Goal: Contribute content: Contribute content

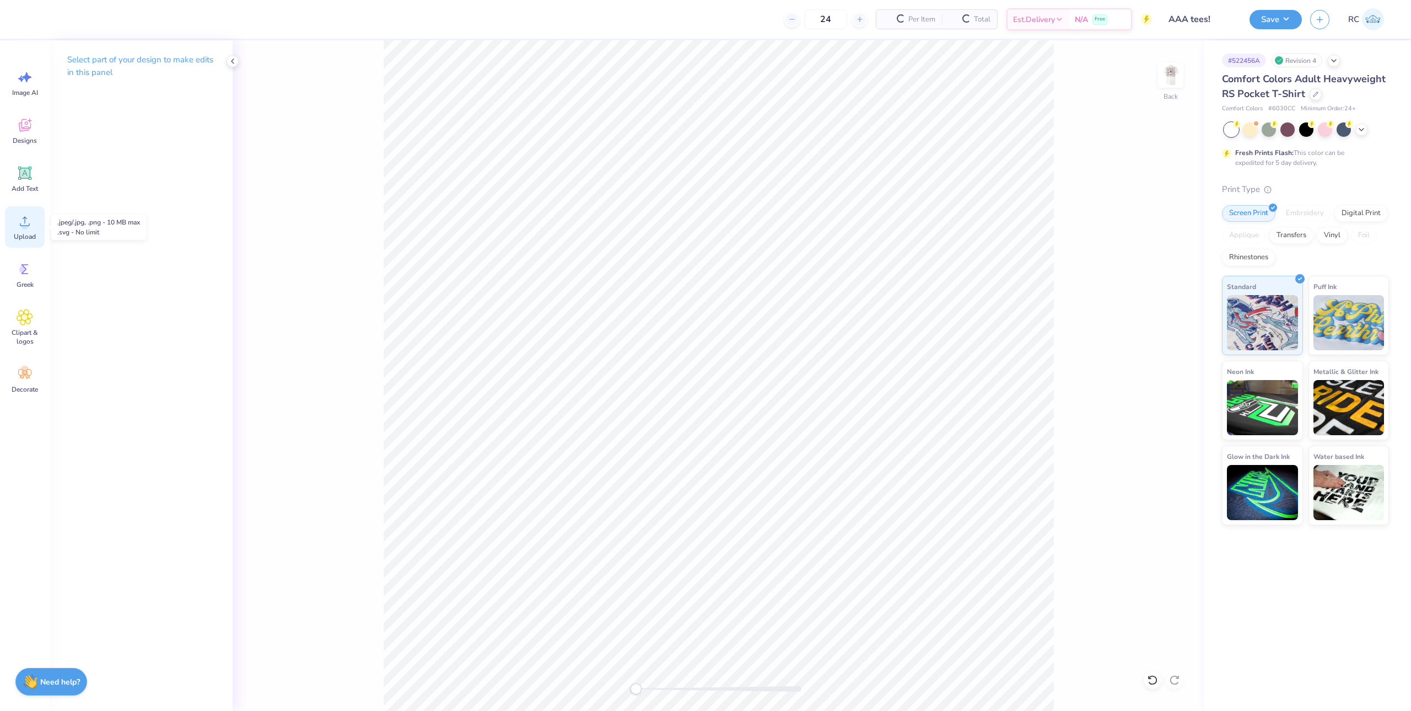
click at [29, 235] on span "Upload" at bounding box center [25, 236] width 22 height 9
click at [26, 236] on span "Upload" at bounding box center [25, 236] width 22 height 9
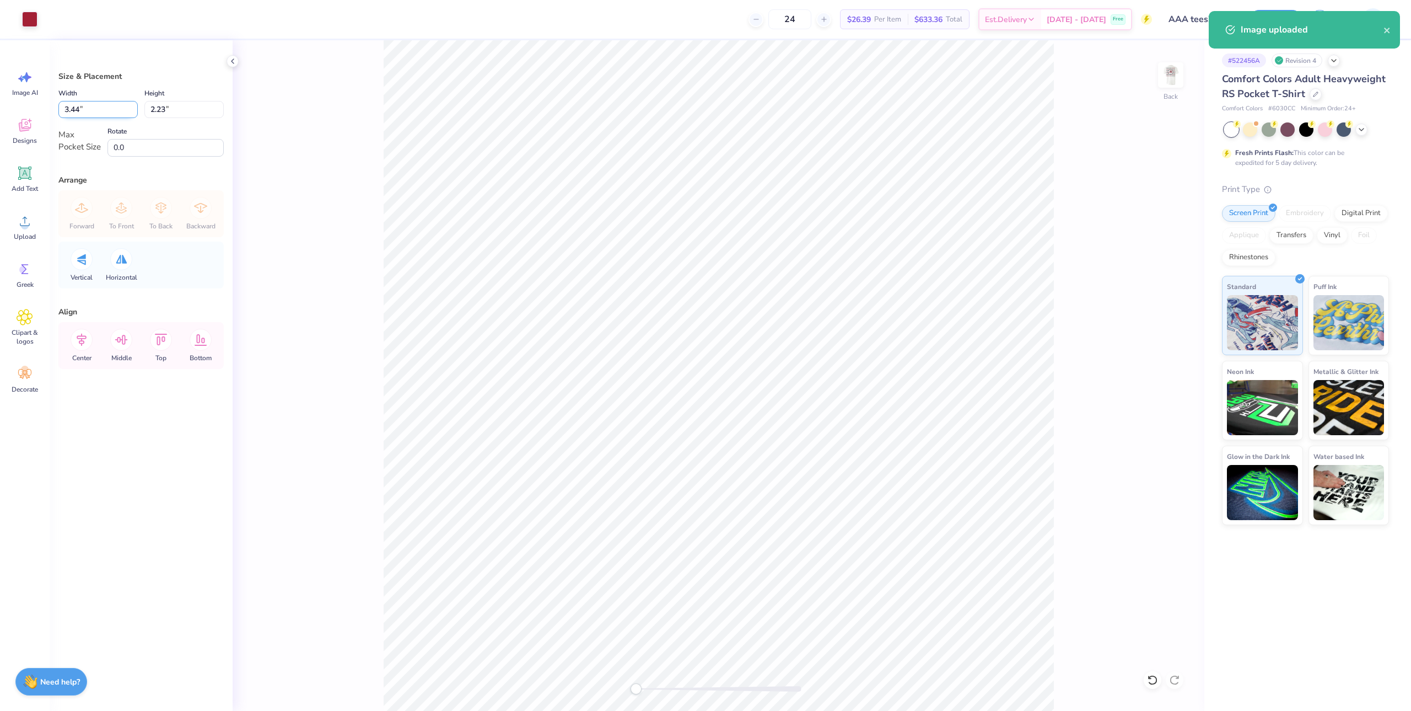
click at [92, 113] on input "3.44" at bounding box center [97, 109] width 79 height 17
type input "3.50"
type input "2.27"
click at [1170, 76] on img at bounding box center [1171, 75] width 44 height 44
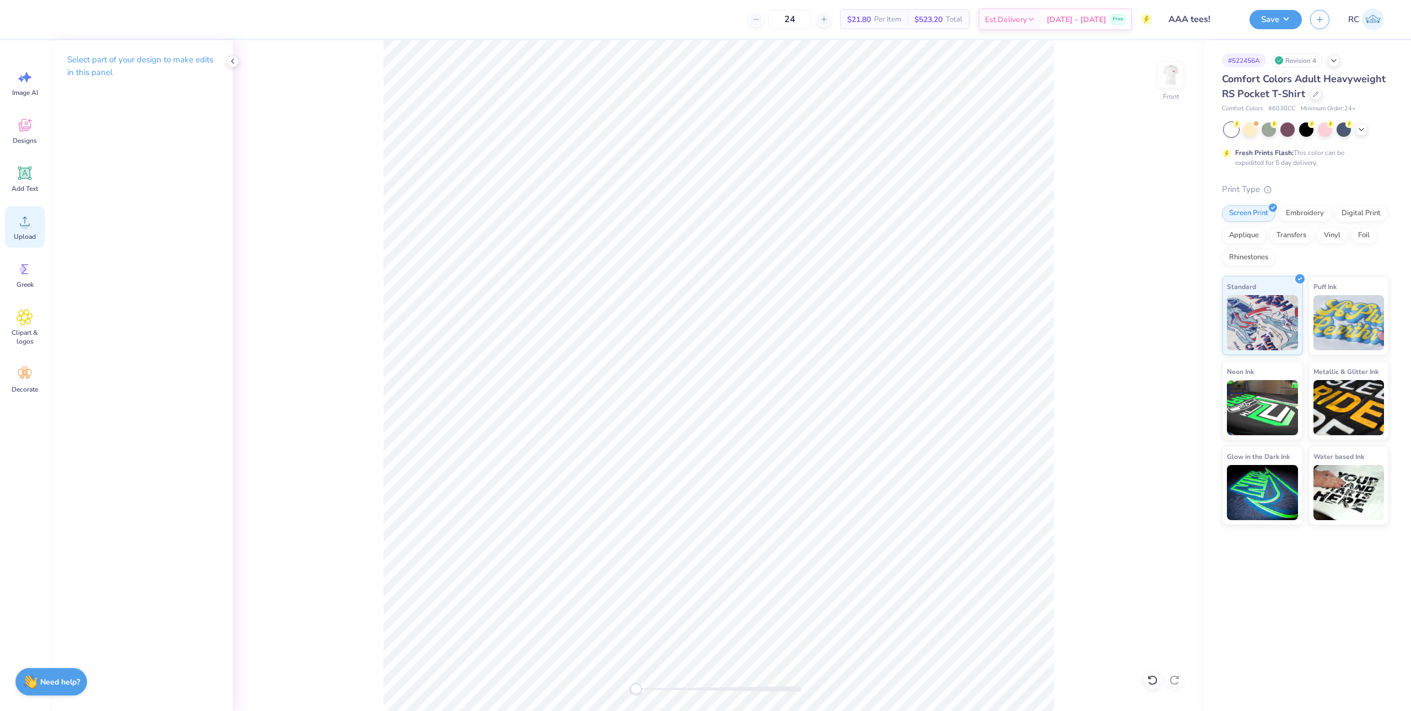
click at [25, 226] on circle at bounding box center [25, 226] width 8 height 8
click at [358, 275] on div "Front" at bounding box center [719, 375] width 972 height 670
click at [29, 224] on icon at bounding box center [25, 221] width 17 height 17
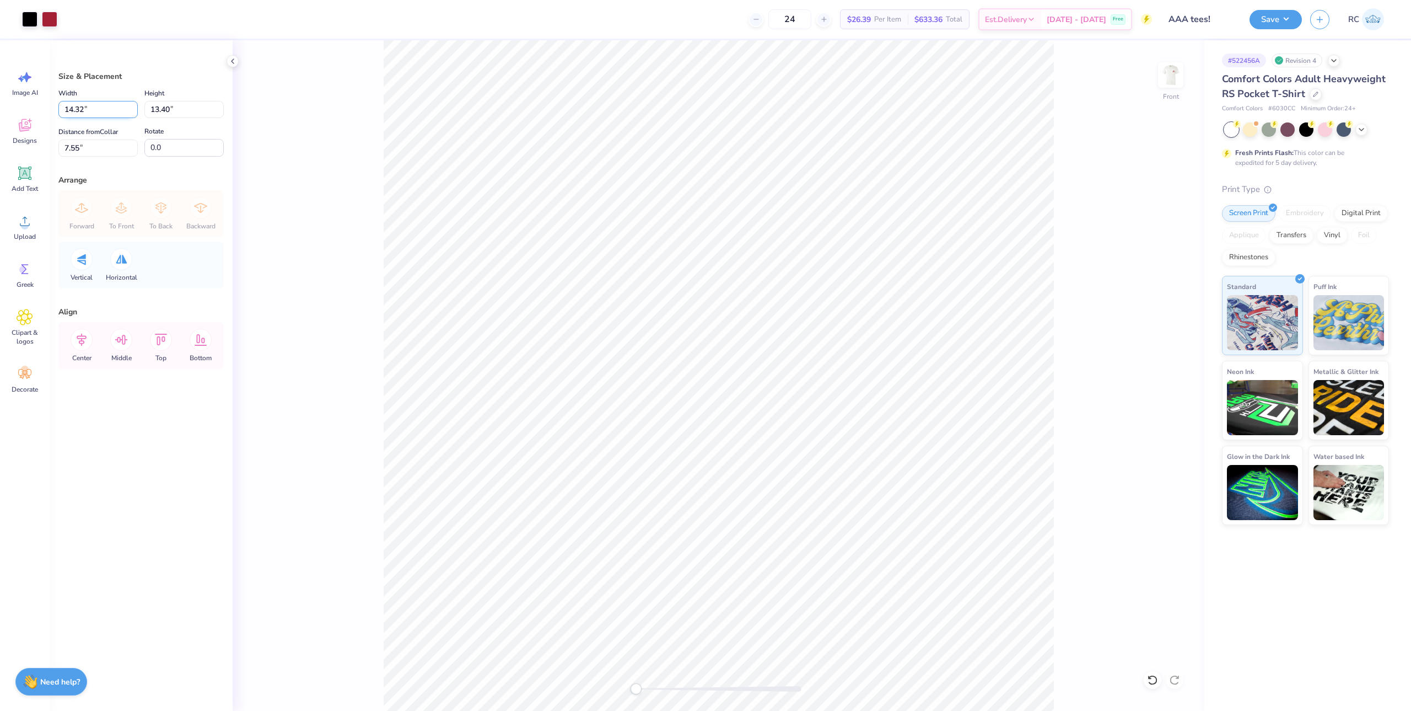
click at [95, 115] on input "14.32" at bounding box center [97, 109] width 79 height 17
type input "12.50"
type input "11.69"
type input "3"
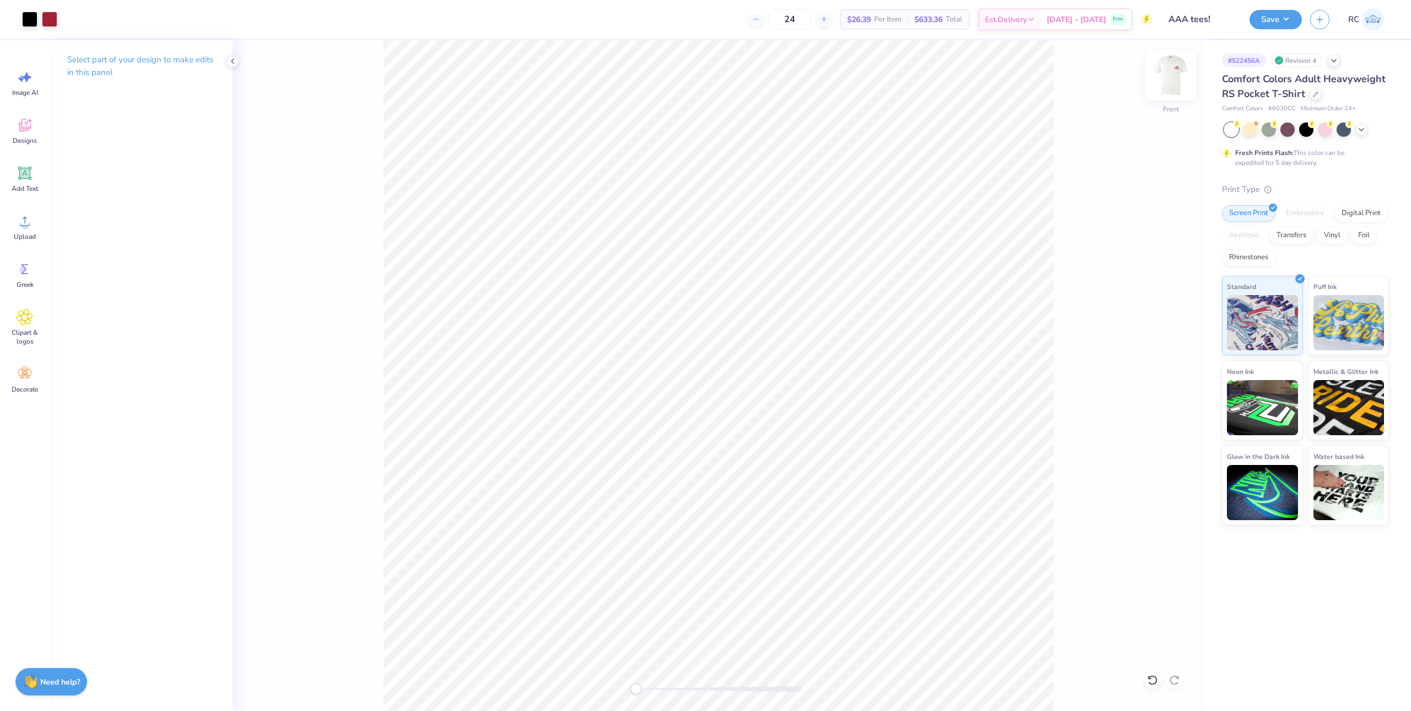
click at [1181, 74] on img at bounding box center [1171, 75] width 44 height 44
click at [359, 190] on div "Back" at bounding box center [719, 375] width 972 height 670
click at [1252, 10] on div "Save" at bounding box center [1276, 19] width 52 height 19
click at [1271, 20] on button "Save" at bounding box center [1276, 17] width 52 height 19
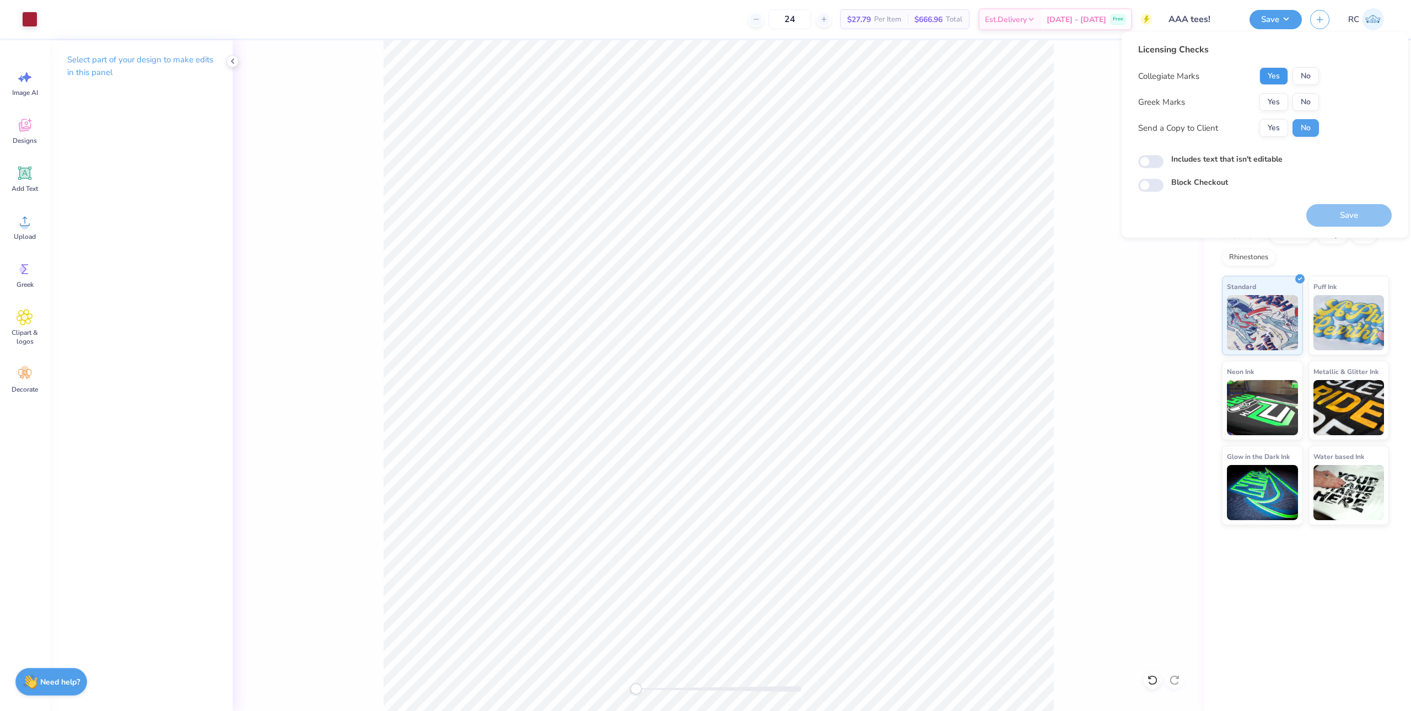
click at [1266, 79] on button "Yes" at bounding box center [1274, 76] width 29 height 18
click at [1306, 103] on button "No" at bounding box center [1306, 102] width 26 height 18
click at [1270, 131] on button "Yes" at bounding box center [1274, 128] width 29 height 18
click at [1160, 163] on input "Includes text that isn't editable" at bounding box center [1150, 161] width 25 height 13
checkbox input "true"
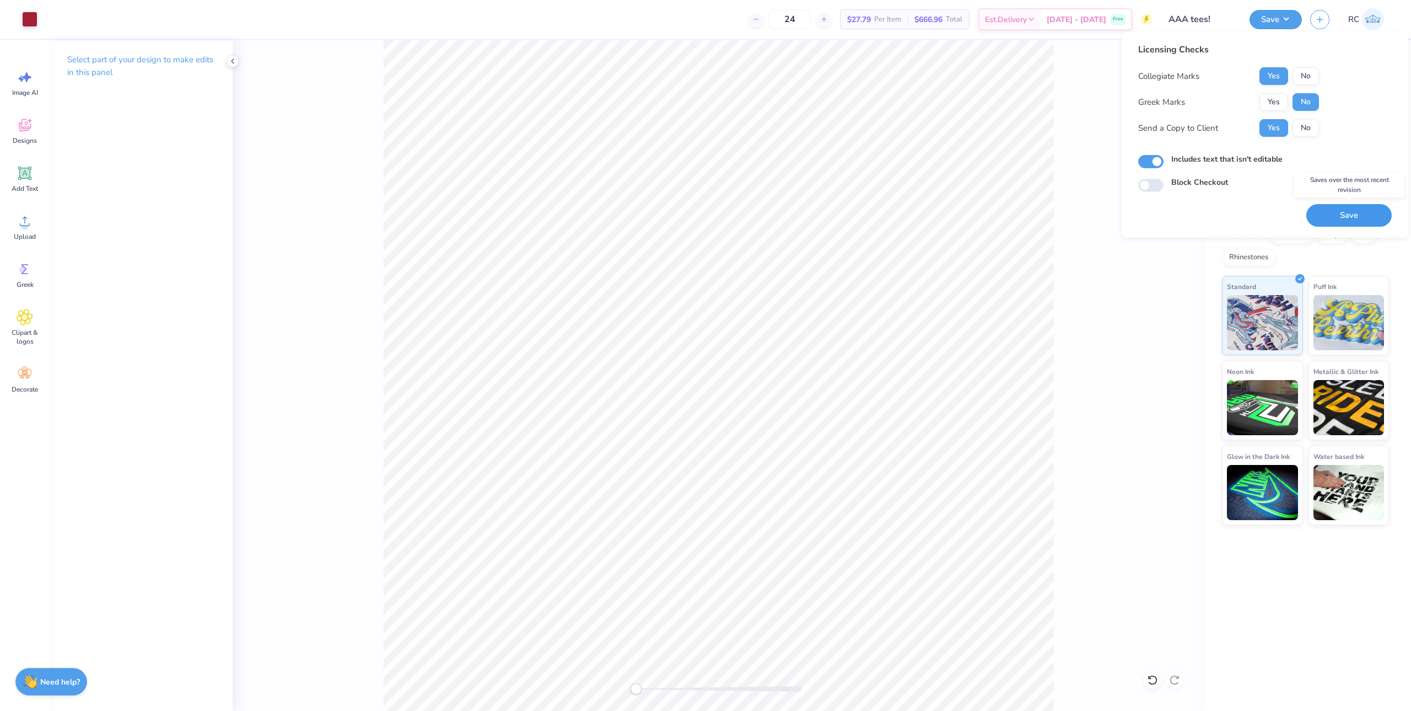
click at [1347, 214] on button "Save" at bounding box center [1348, 215] width 85 height 23
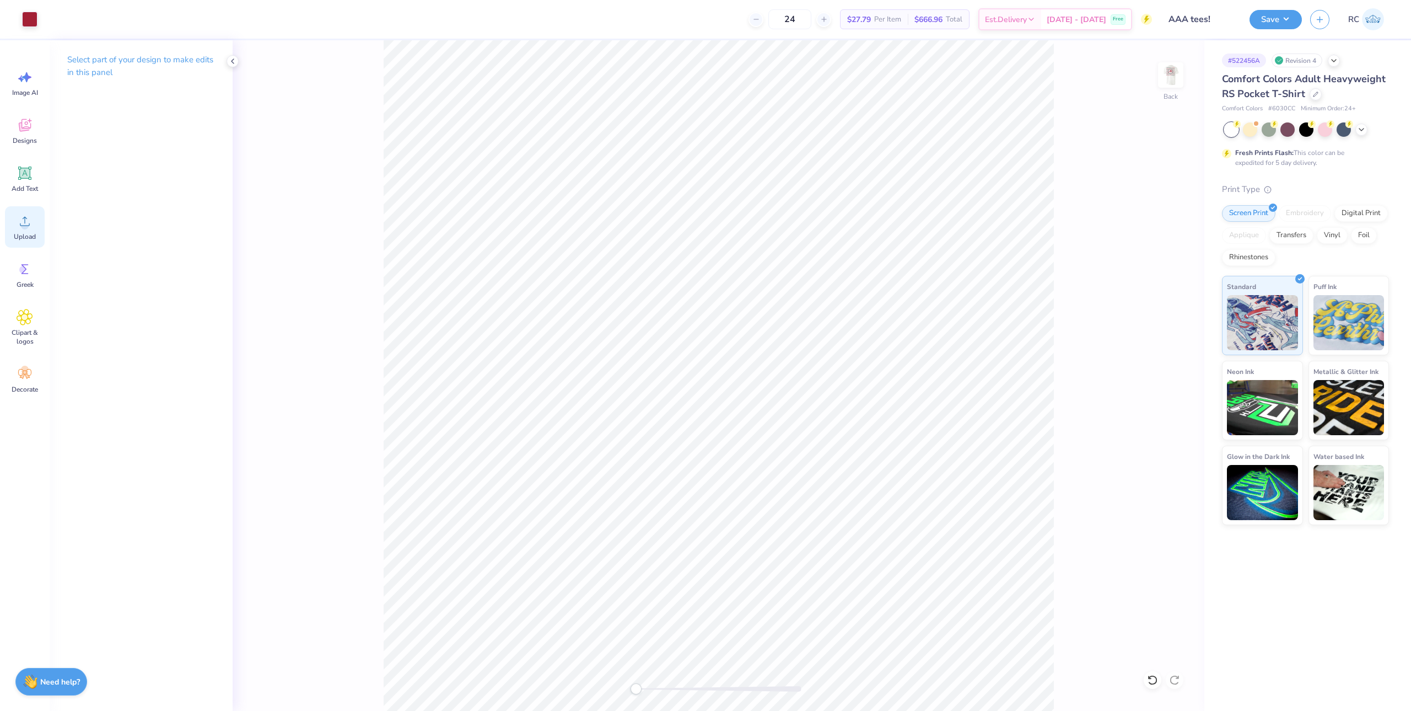
click at [16, 218] on div "Upload" at bounding box center [25, 226] width 40 height 41
click at [25, 230] on div "Upload" at bounding box center [25, 226] width 40 height 41
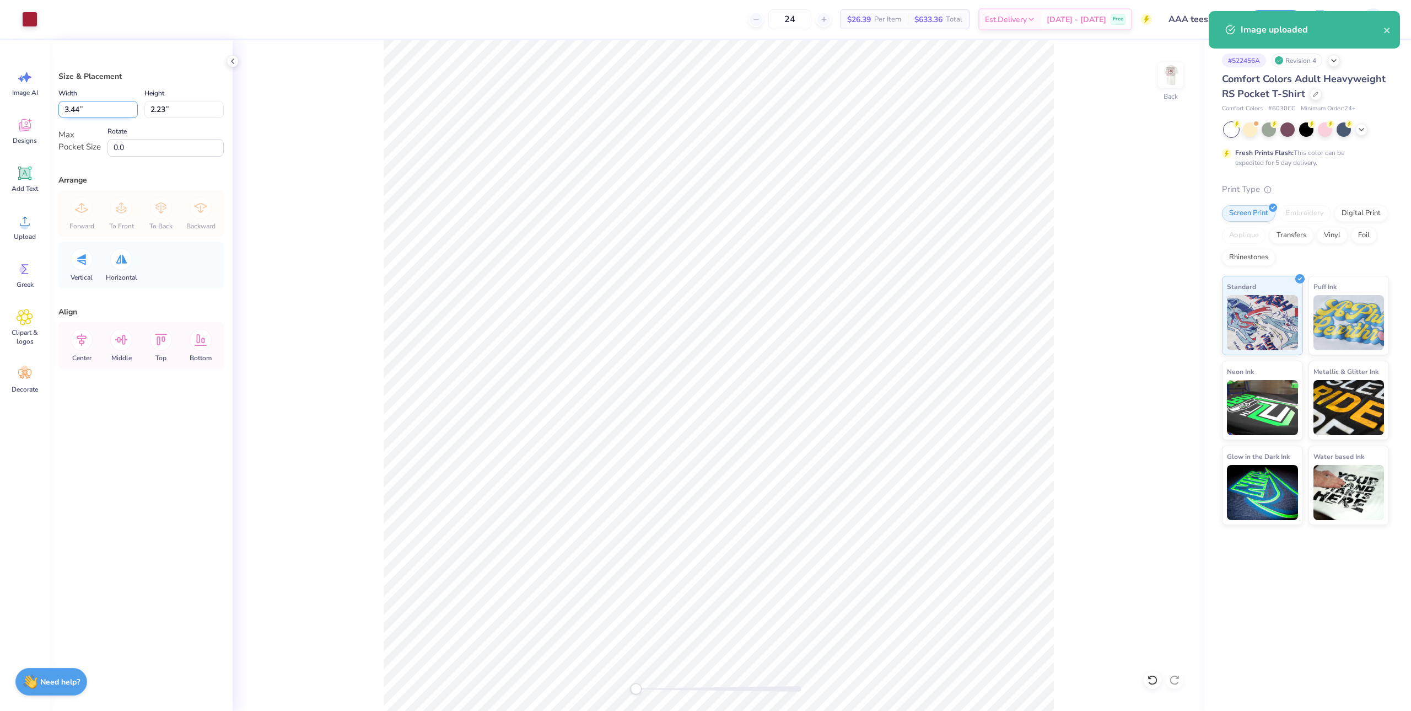
click at [91, 105] on input "3.44" at bounding box center [97, 109] width 79 height 17
type input "3.50"
type input "2.27"
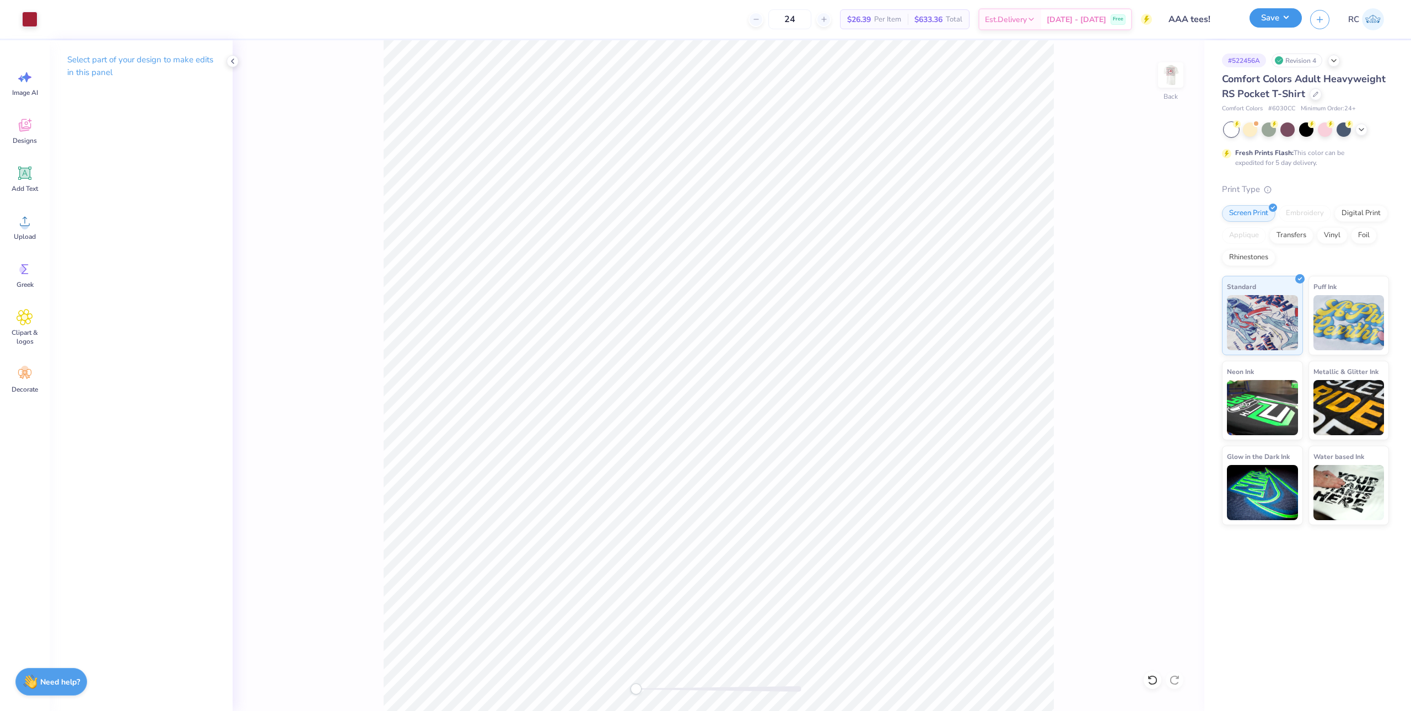
click at [1285, 24] on button "Save" at bounding box center [1276, 17] width 52 height 19
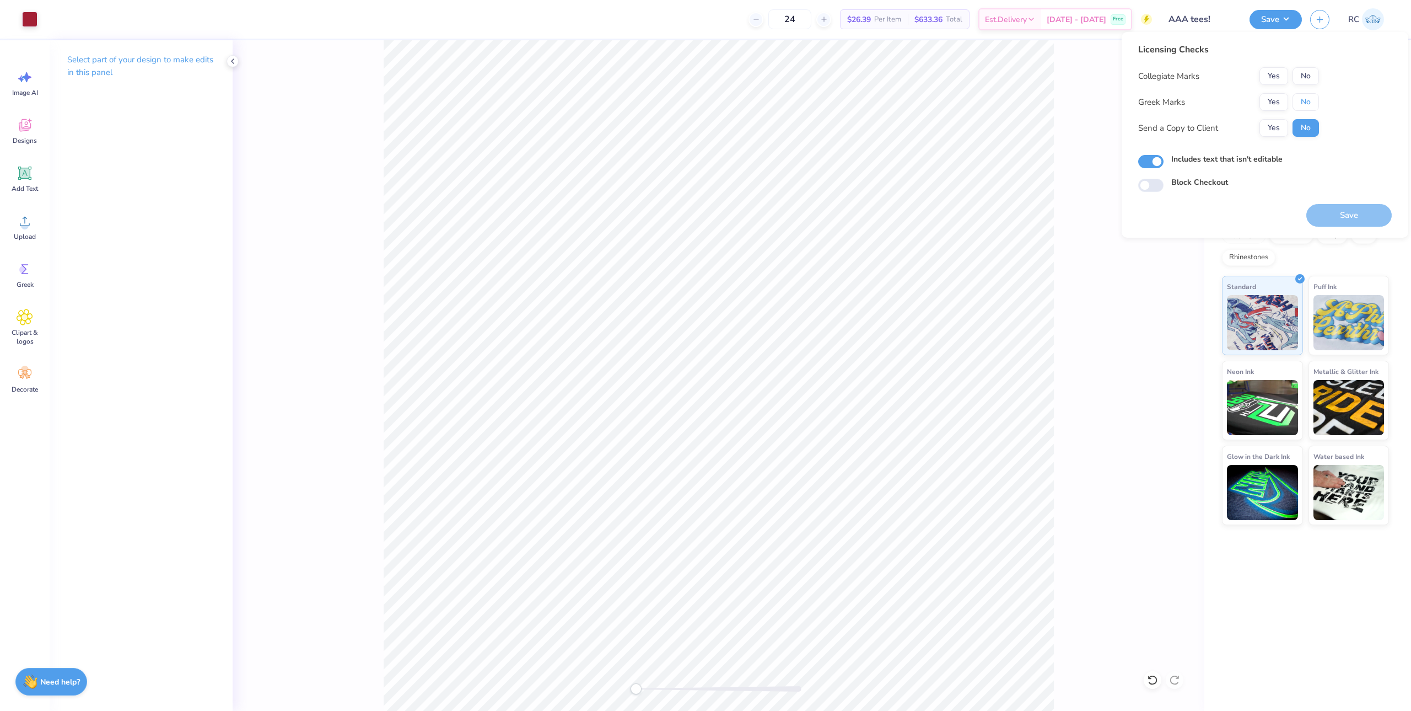
drag, startPoint x: 1303, startPoint y: 104, endPoint x: 1298, endPoint y: 87, distance: 18.3
click at [1303, 102] on button "No" at bounding box center [1306, 102] width 26 height 18
click at [1277, 68] on button "Yes" at bounding box center [1274, 76] width 29 height 18
click at [1280, 126] on button "Yes" at bounding box center [1274, 128] width 29 height 18
click at [1340, 216] on button "Save" at bounding box center [1348, 215] width 85 height 23
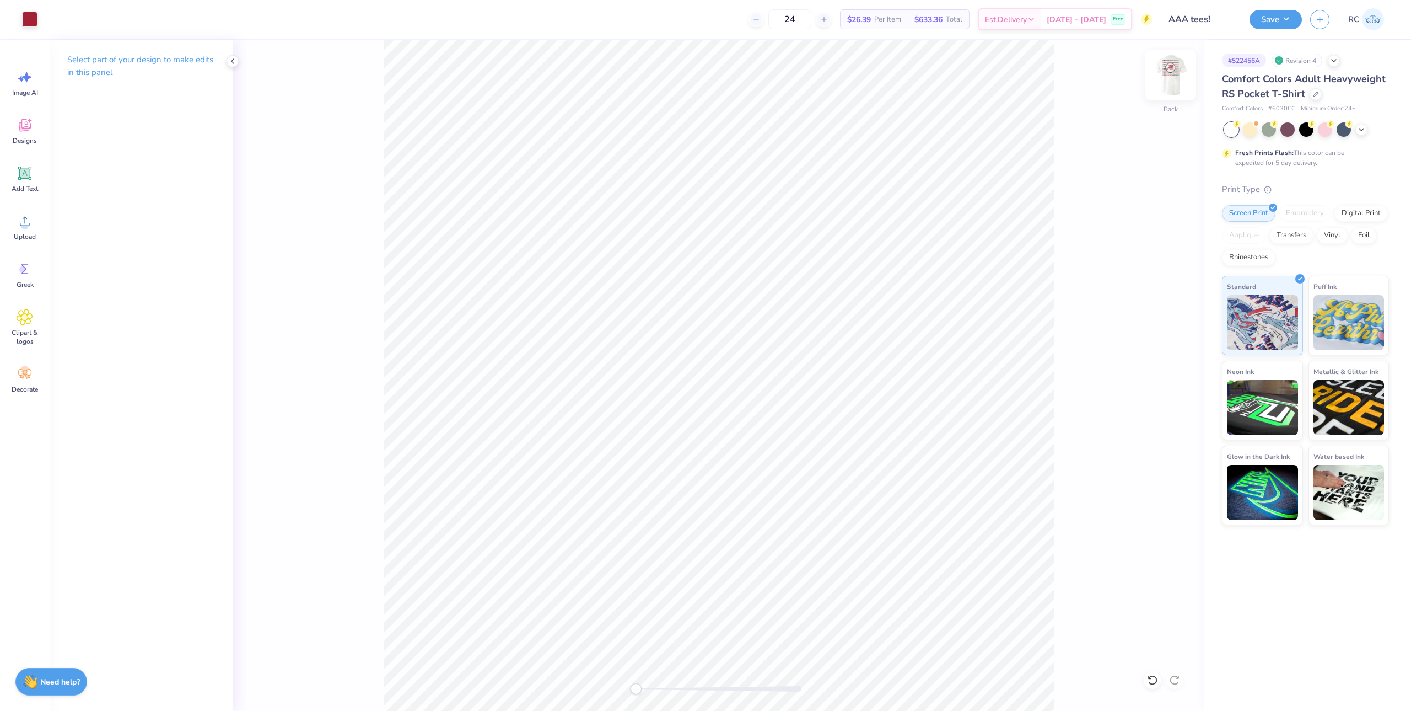
click at [1158, 81] on img at bounding box center [1171, 75] width 44 height 44
click at [29, 224] on icon at bounding box center [25, 221] width 17 height 17
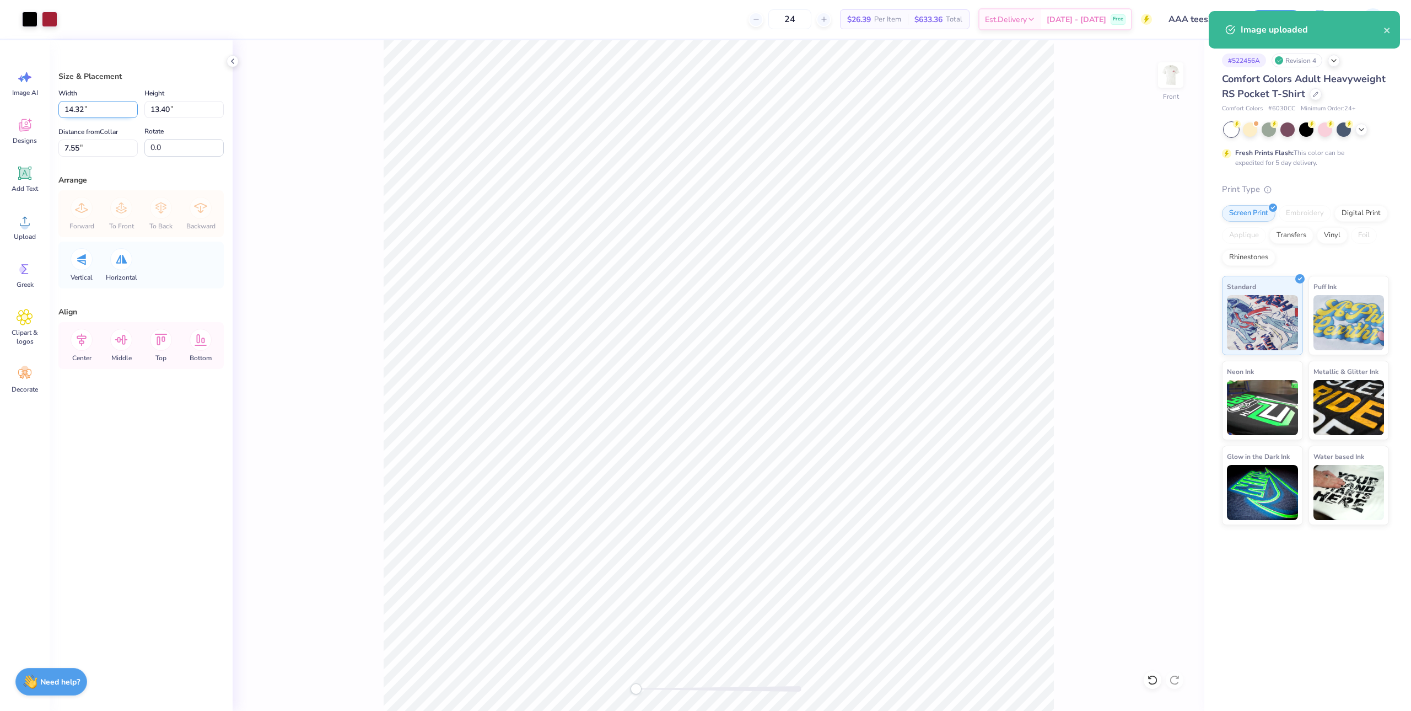
click at [96, 116] on input "14.32" at bounding box center [97, 109] width 79 height 17
type input "12.50"
type input "11.69"
type input "3"
click at [1170, 84] on img at bounding box center [1171, 75] width 44 height 44
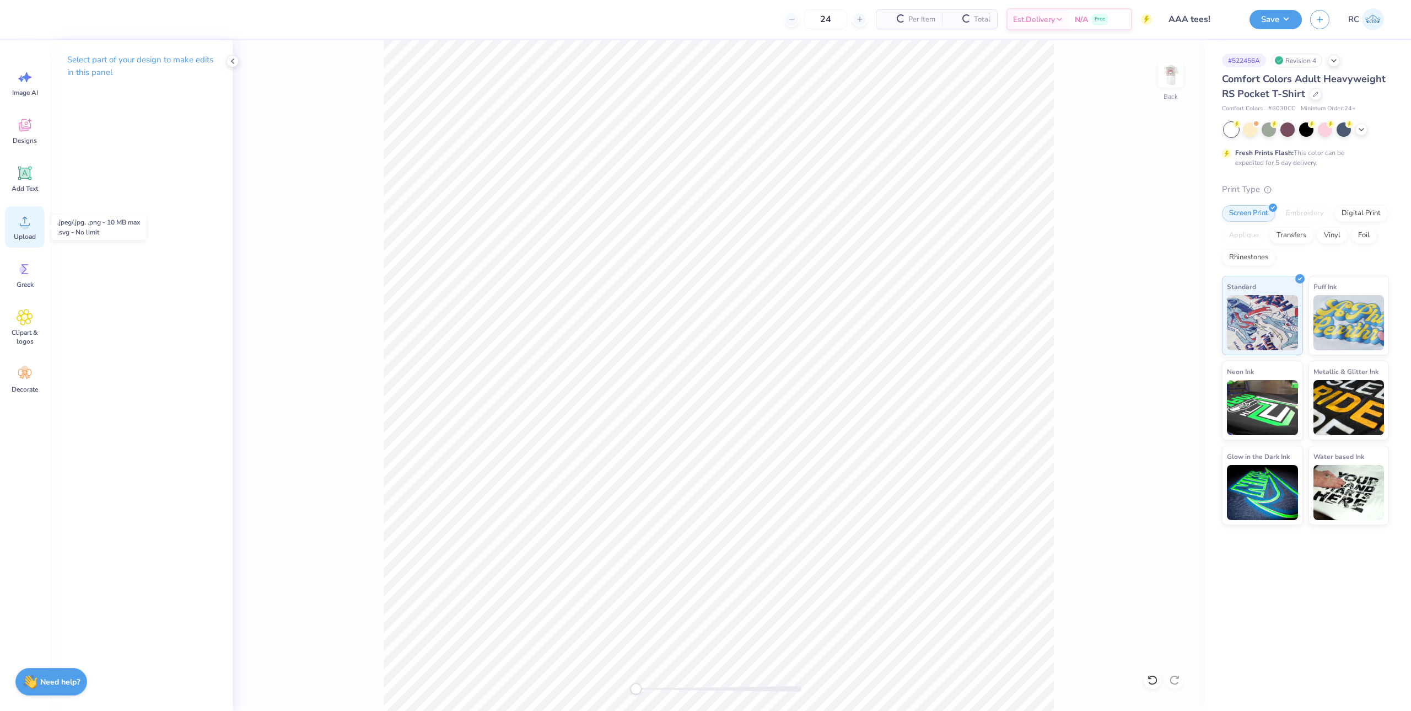
click at [29, 230] on div "Upload" at bounding box center [25, 226] width 40 height 41
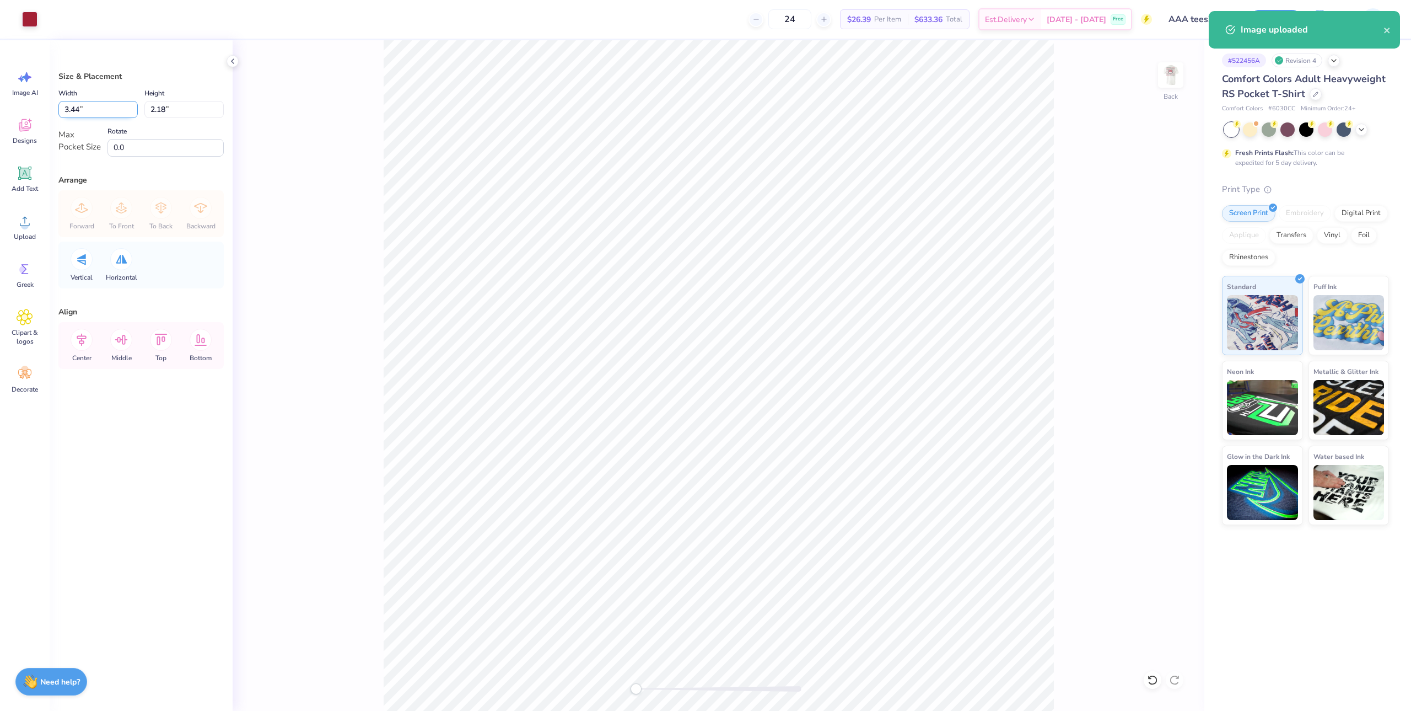
click at [100, 107] on input "3.44" at bounding box center [97, 109] width 79 height 17
type input "3.50"
type input "2.22"
click at [328, 371] on div "Back" at bounding box center [719, 375] width 972 height 670
click at [1276, 17] on button "Save" at bounding box center [1276, 17] width 52 height 19
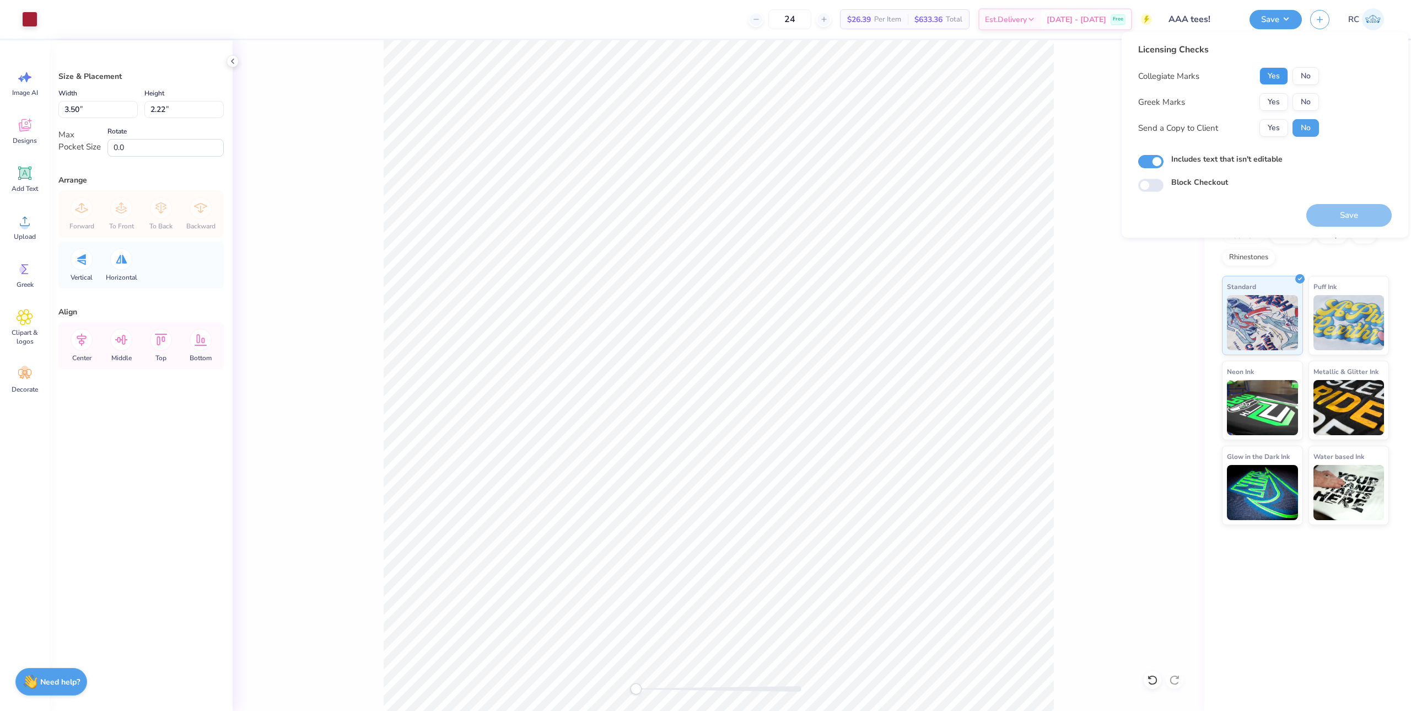
click at [1277, 82] on button "Yes" at bounding box center [1274, 76] width 29 height 18
click at [1309, 103] on button "No" at bounding box center [1306, 102] width 26 height 18
click at [1273, 125] on button "Yes" at bounding box center [1274, 128] width 29 height 18
click at [1351, 220] on button "Save" at bounding box center [1348, 215] width 85 height 23
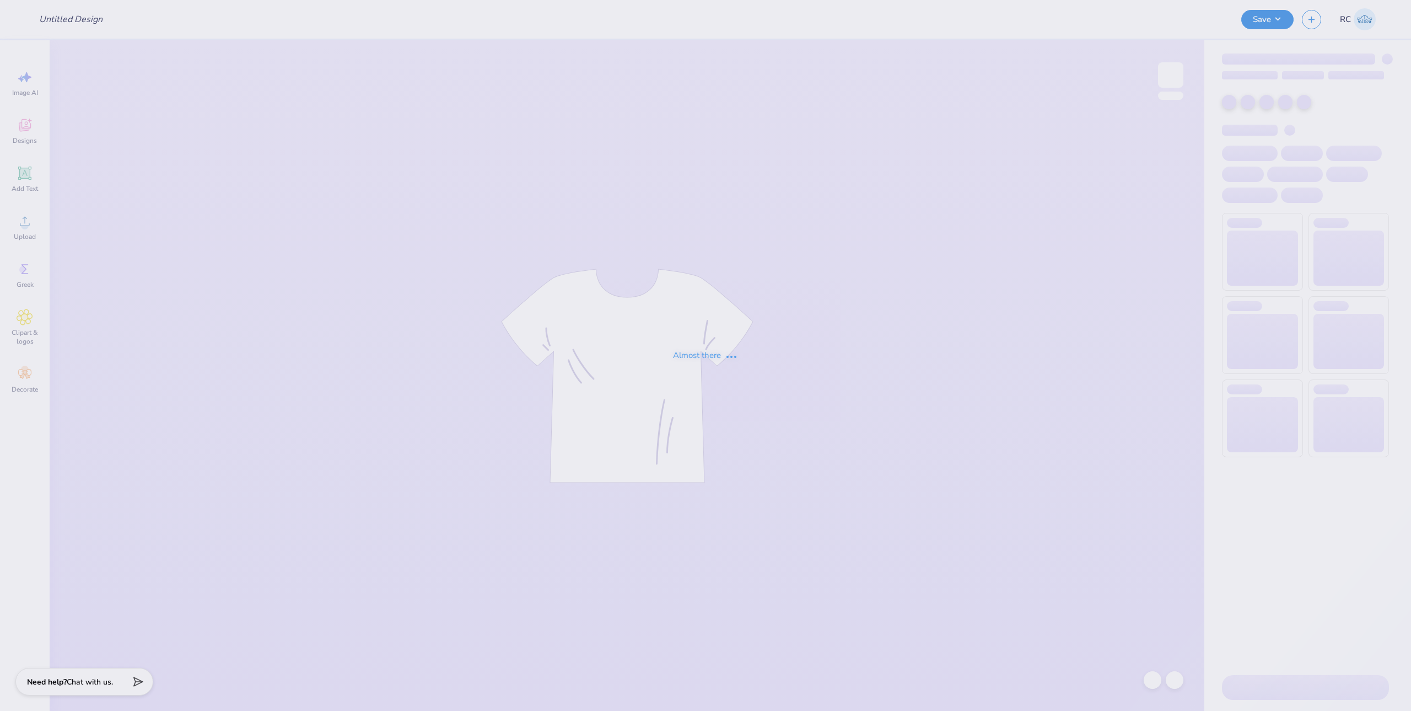
type input "Cheer Mockneck"
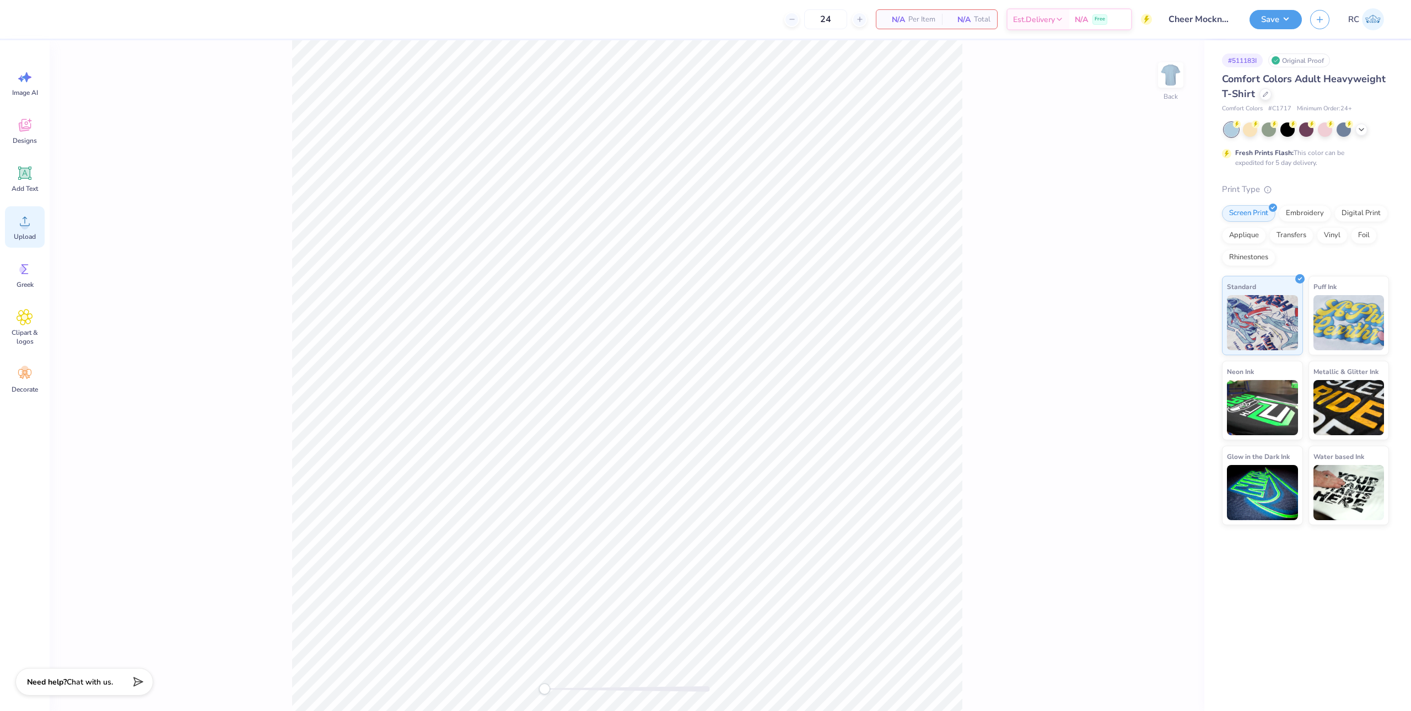
click at [19, 227] on icon at bounding box center [25, 221] width 17 height 17
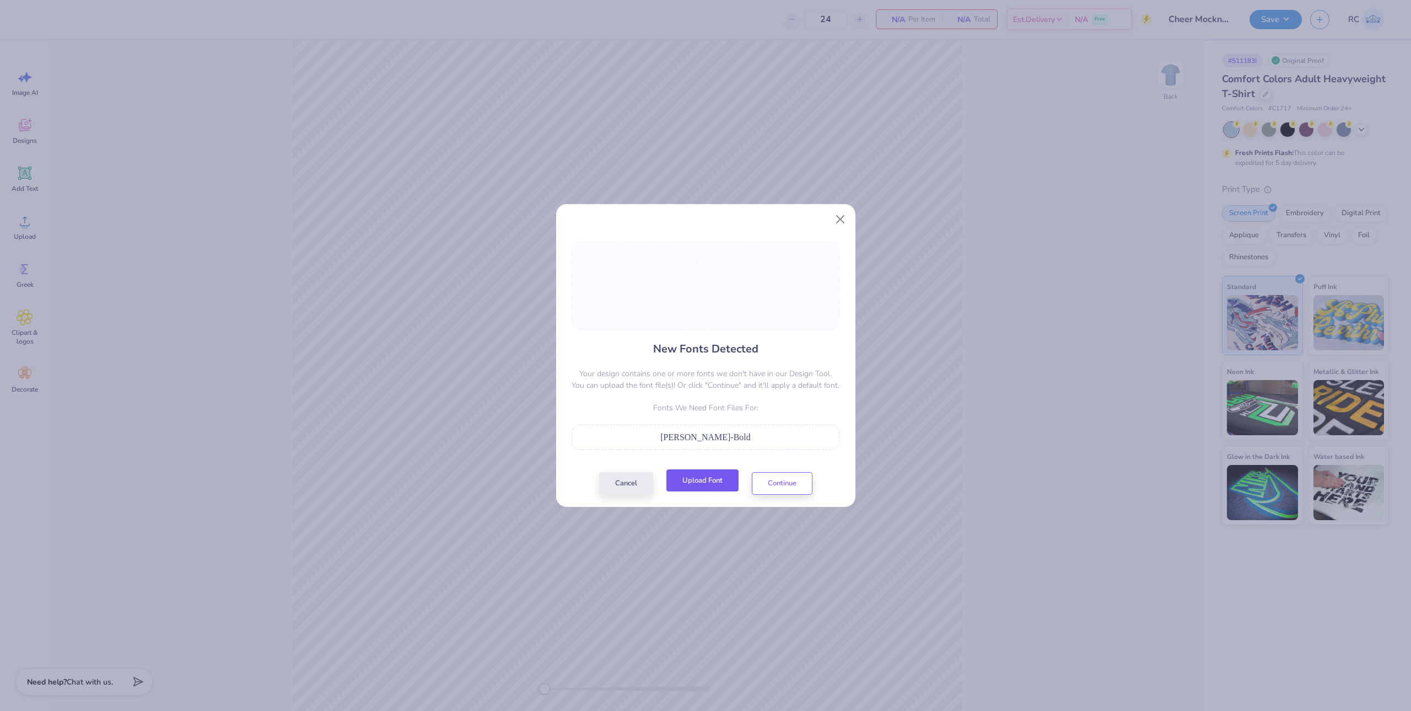
click at [717, 487] on button "Upload Font" at bounding box center [702, 480] width 72 height 23
click at [633, 487] on button "Cancel" at bounding box center [626, 480] width 54 height 23
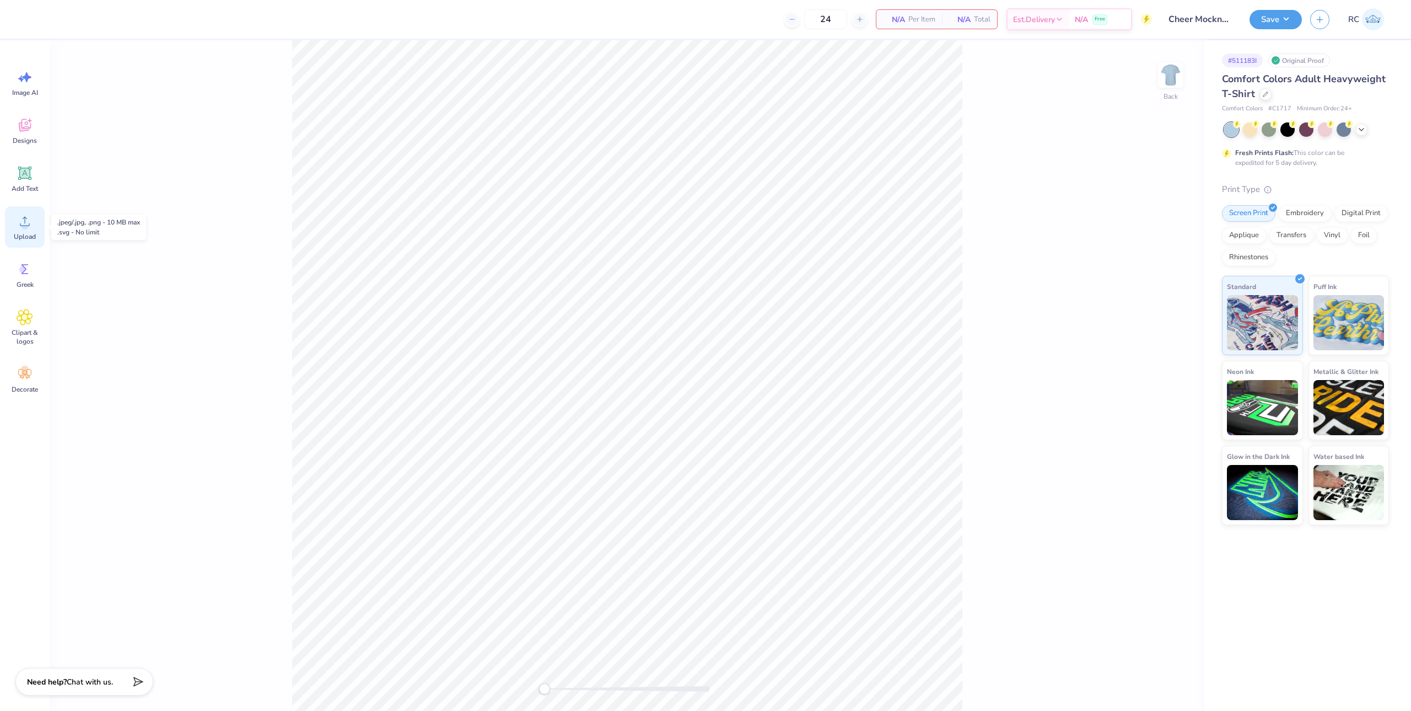
click at [30, 230] on div "Upload" at bounding box center [25, 226] width 40 height 41
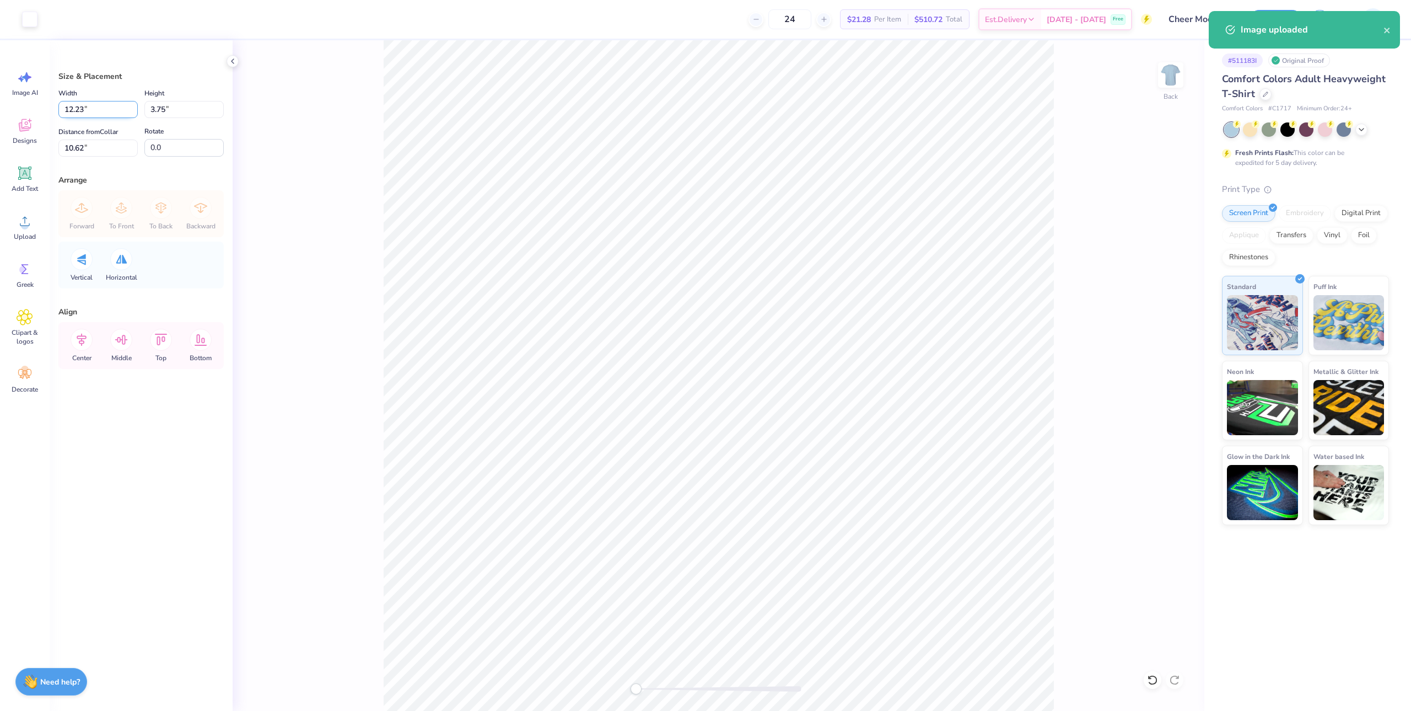
click at [101, 116] on input "12.23" at bounding box center [97, 109] width 79 height 17
type input "12.00"
type input "3.68"
type input "3"
click at [1276, 20] on button "Save" at bounding box center [1276, 17] width 52 height 19
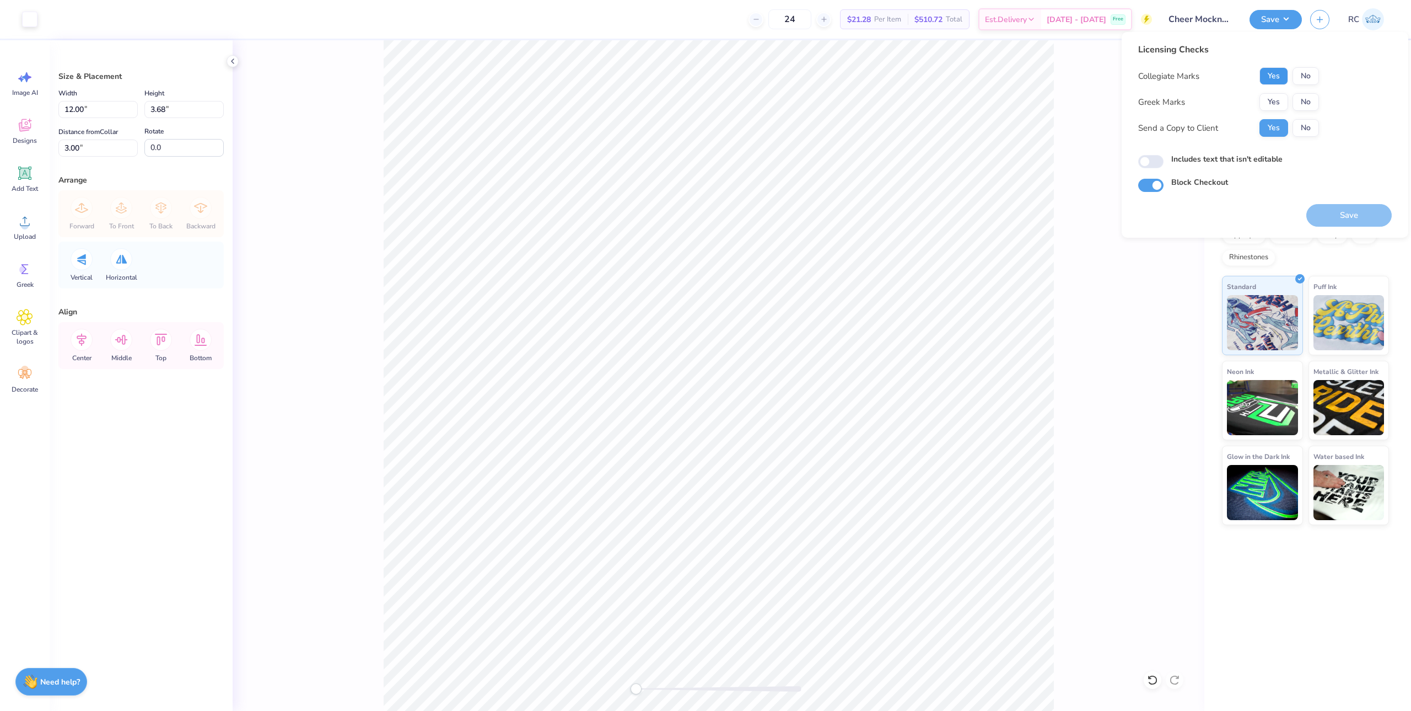
click at [1278, 75] on button "Yes" at bounding box center [1274, 76] width 29 height 18
click at [1305, 104] on button "No" at bounding box center [1306, 102] width 26 height 18
click at [1154, 163] on input "Includes text that isn't editable" at bounding box center [1150, 161] width 25 height 13
checkbox input "true"
click at [1356, 218] on button "Save" at bounding box center [1348, 215] width 85 height 23
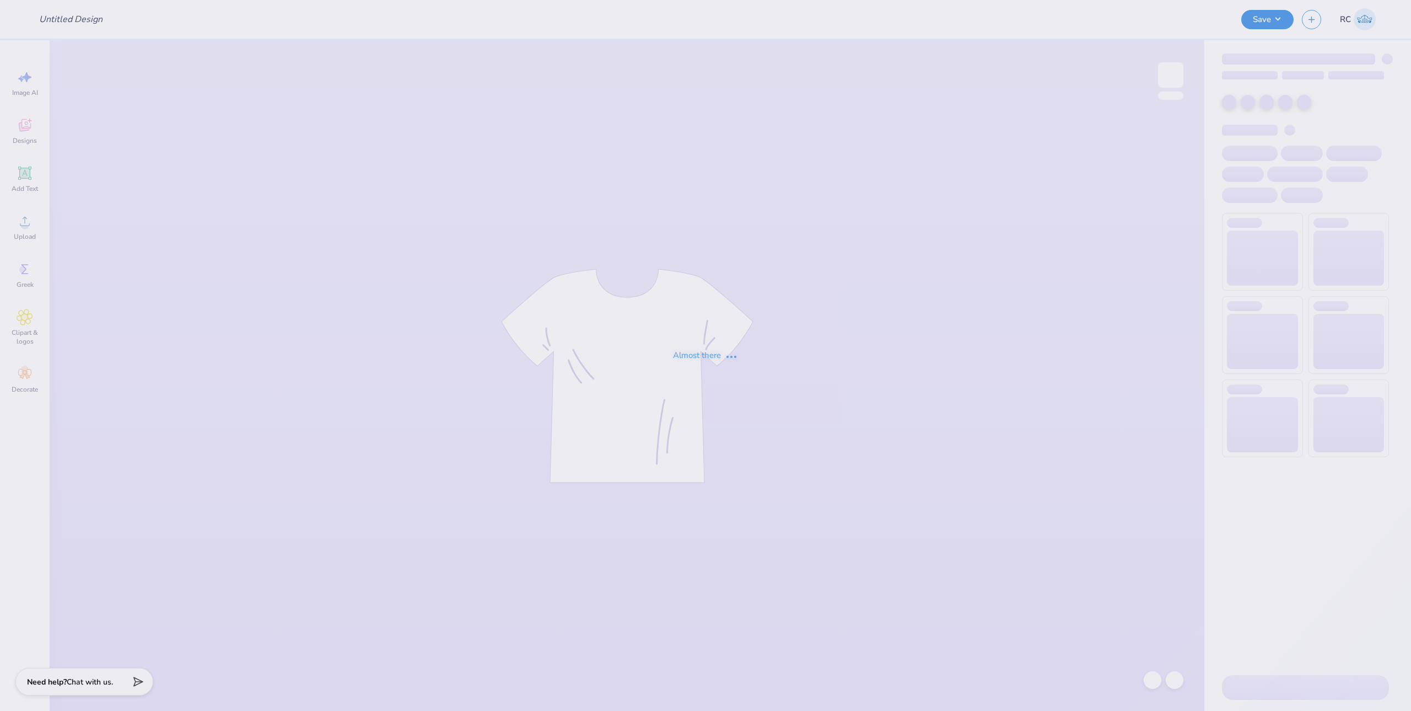
type input "KD MERCH"
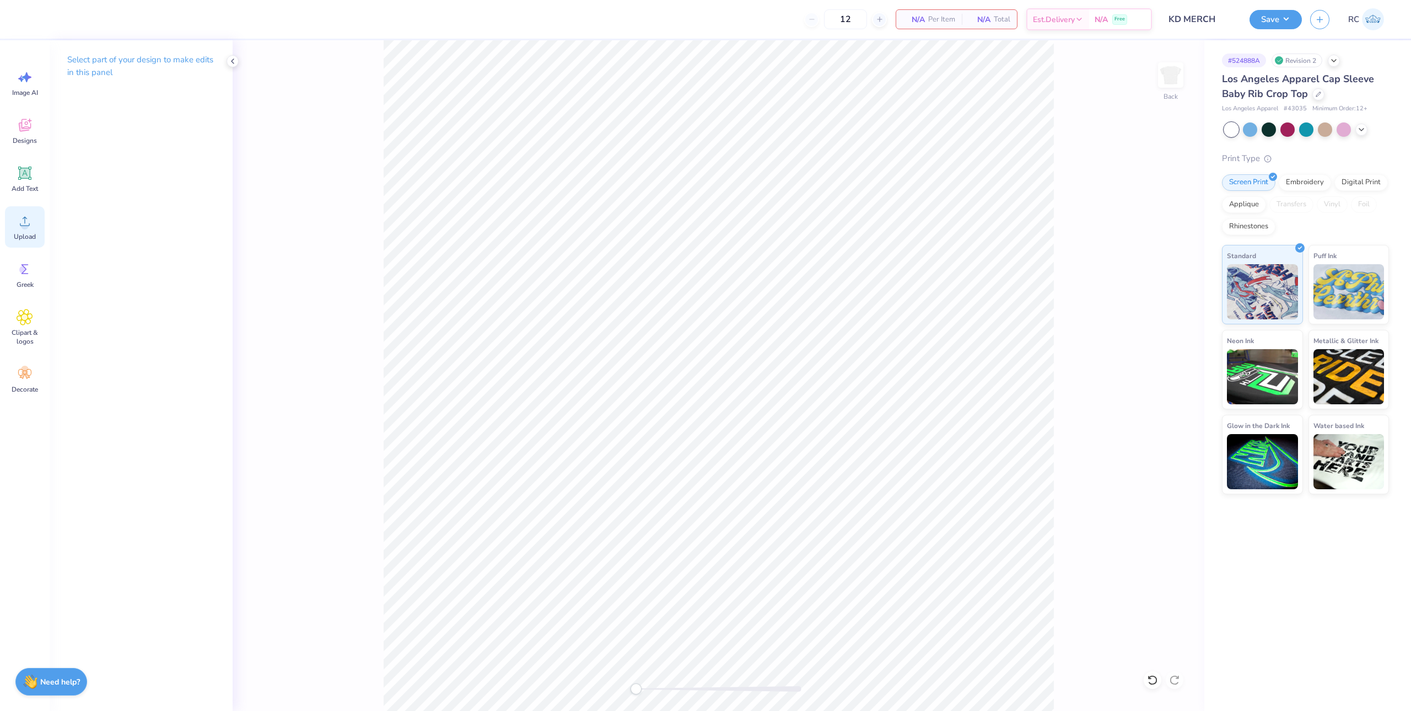
click at [22, 237] on span "Upload" at bounding box center [25, 236] width 22 height 9
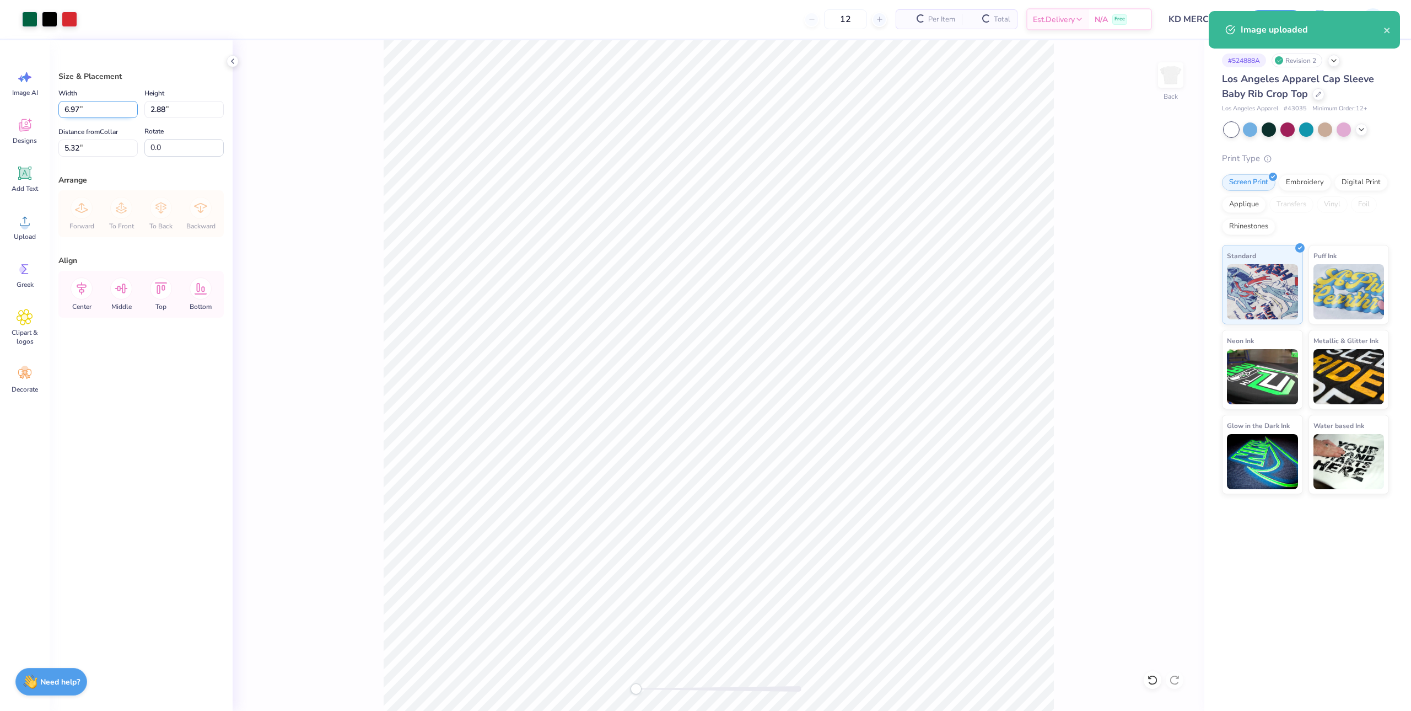
click at [83, 106] on input "6.97" at bounding box center [97, 109] width 79 height 17
type input "7.02"
type input "5.31"
click at [89, 146] on input "5.31" at bounding box center [97, 147] width 79 height 17
type input "3.00"
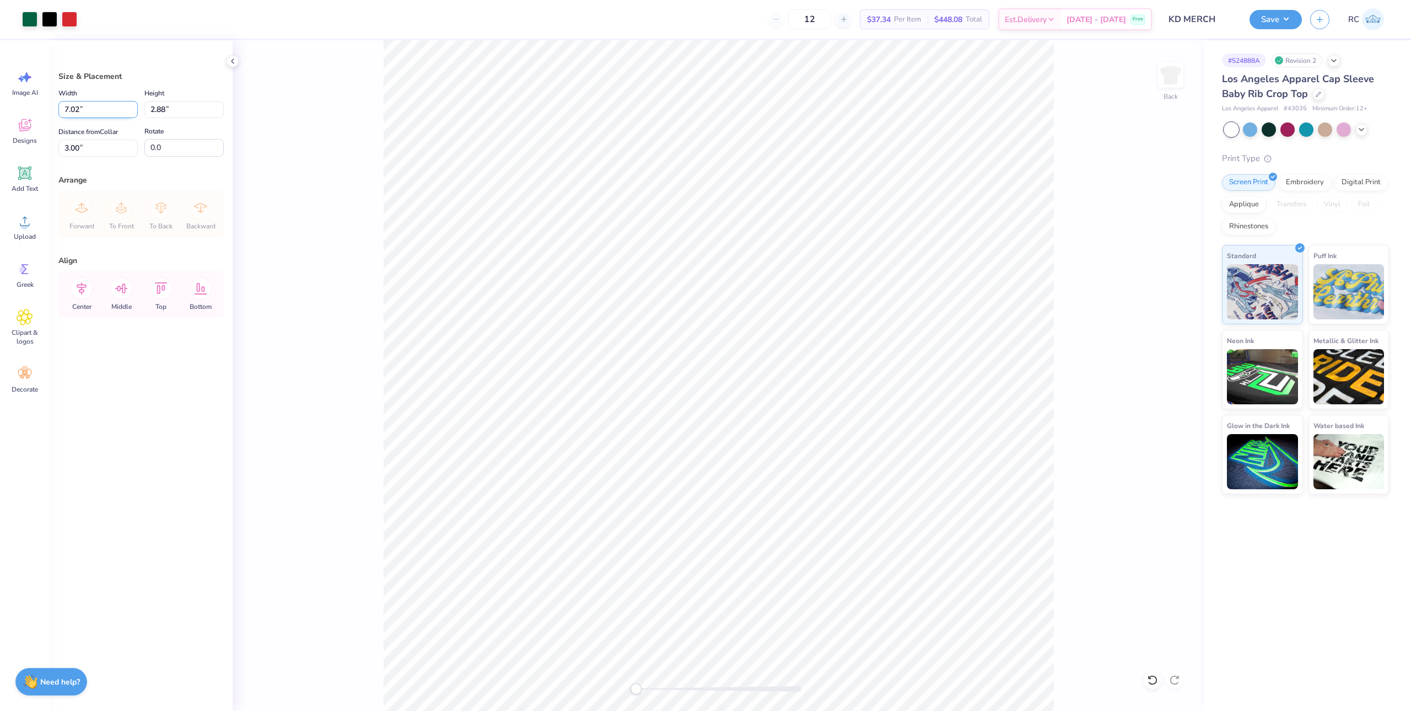
click at [100, 112] on input "7.02" at bounding box center [97, 109] width 79 height 17
type input "7.00"
type input "2.87"
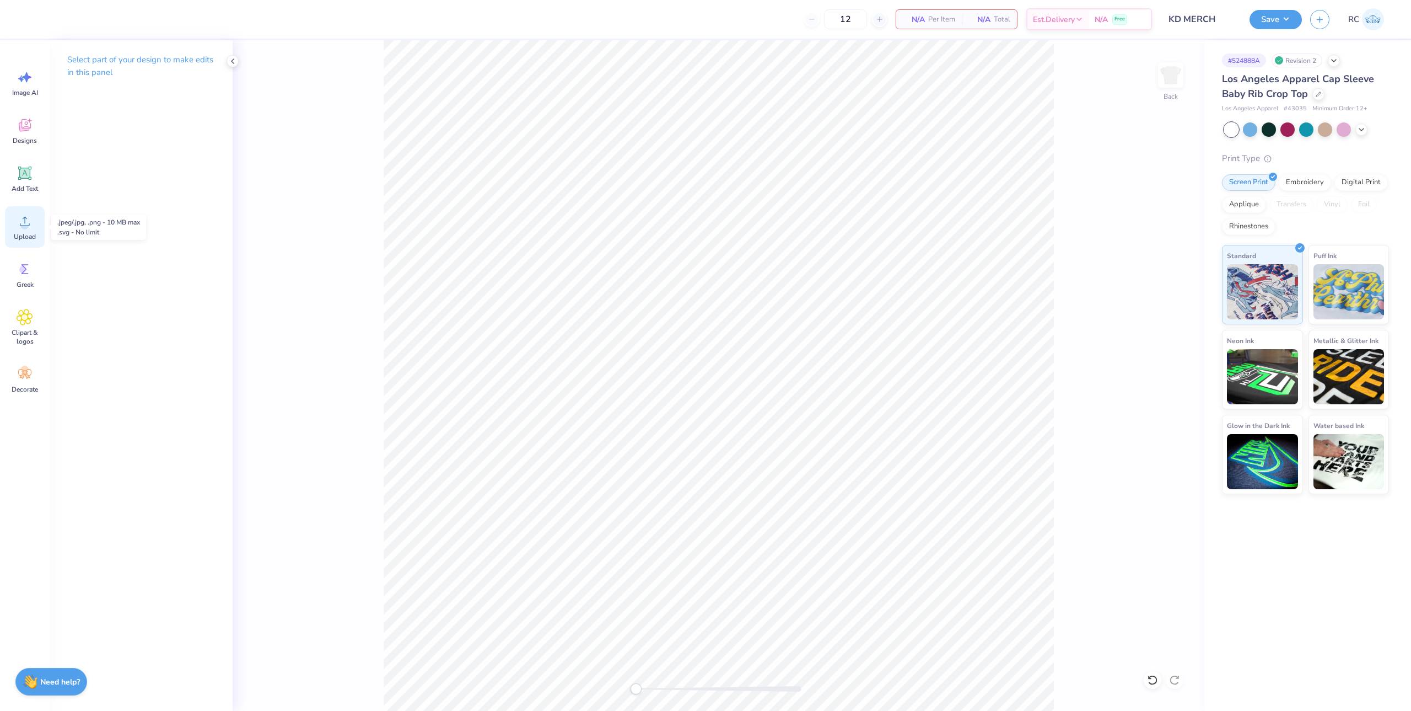
click at [36, 228] on div "Upload" at bounding box center [25, 226] width 40 height 41
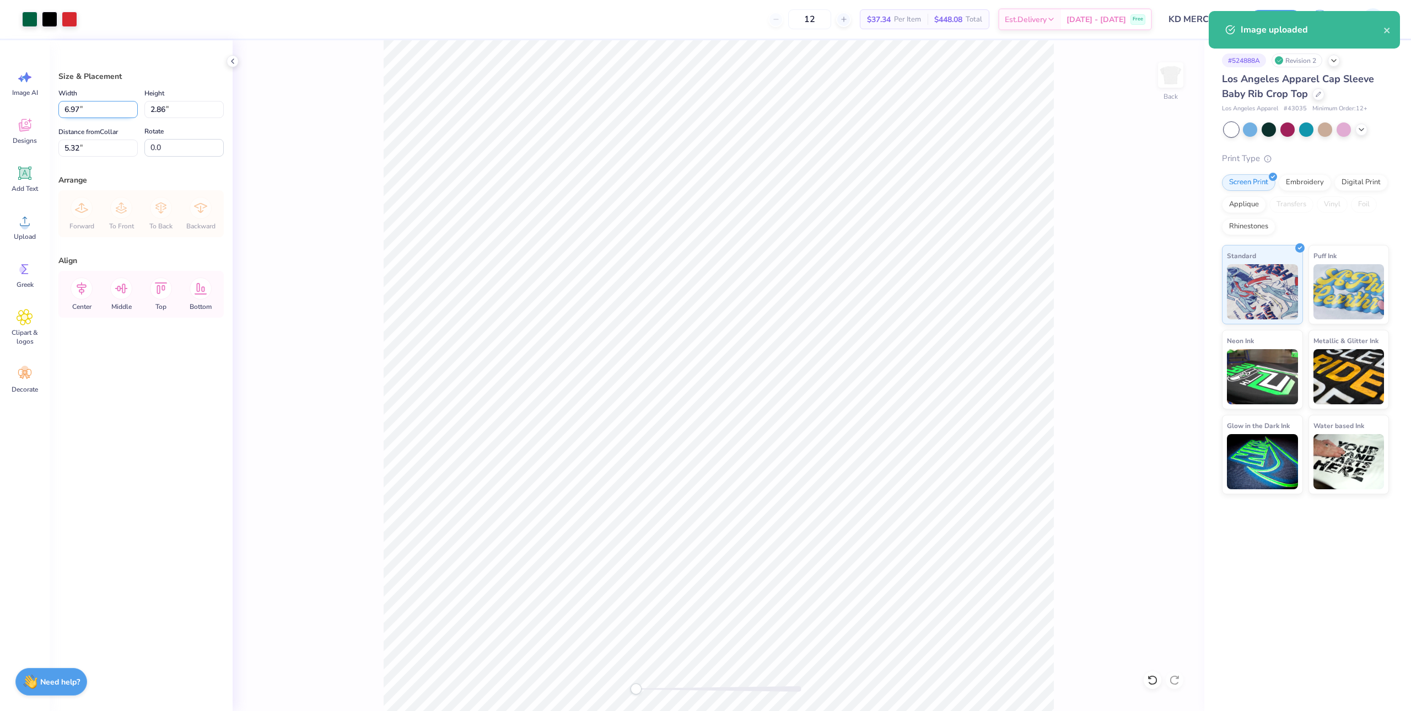
click at [85, 110] on input "6.97" at bounding box center [97, 109] width 79 height 17
type input "7.00"
type input "2.87"
type input "3.00"
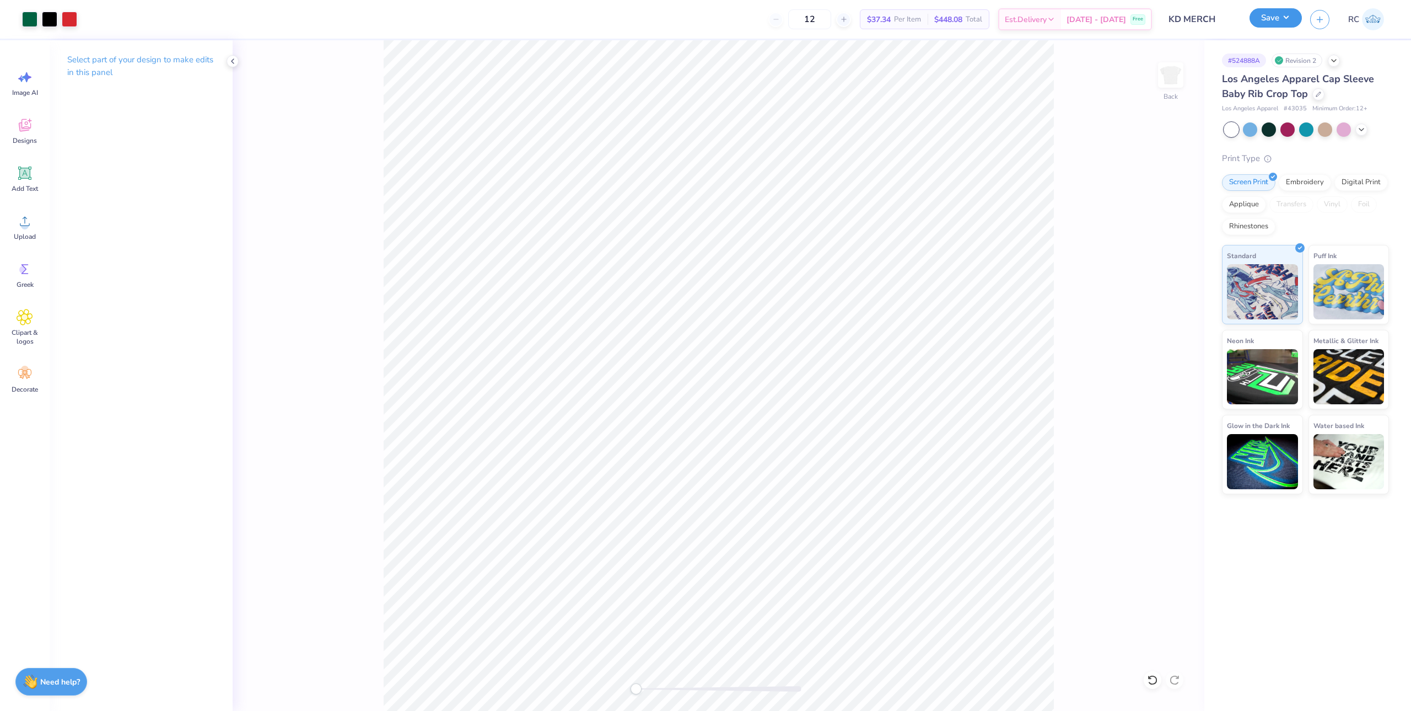
click at [1284, 29] on div "Save" at bounding box center [1276, 19] width 52 height 19
click at [1274, 28] on button "Save" at bounding box center [1276, 17] width 52 height 19
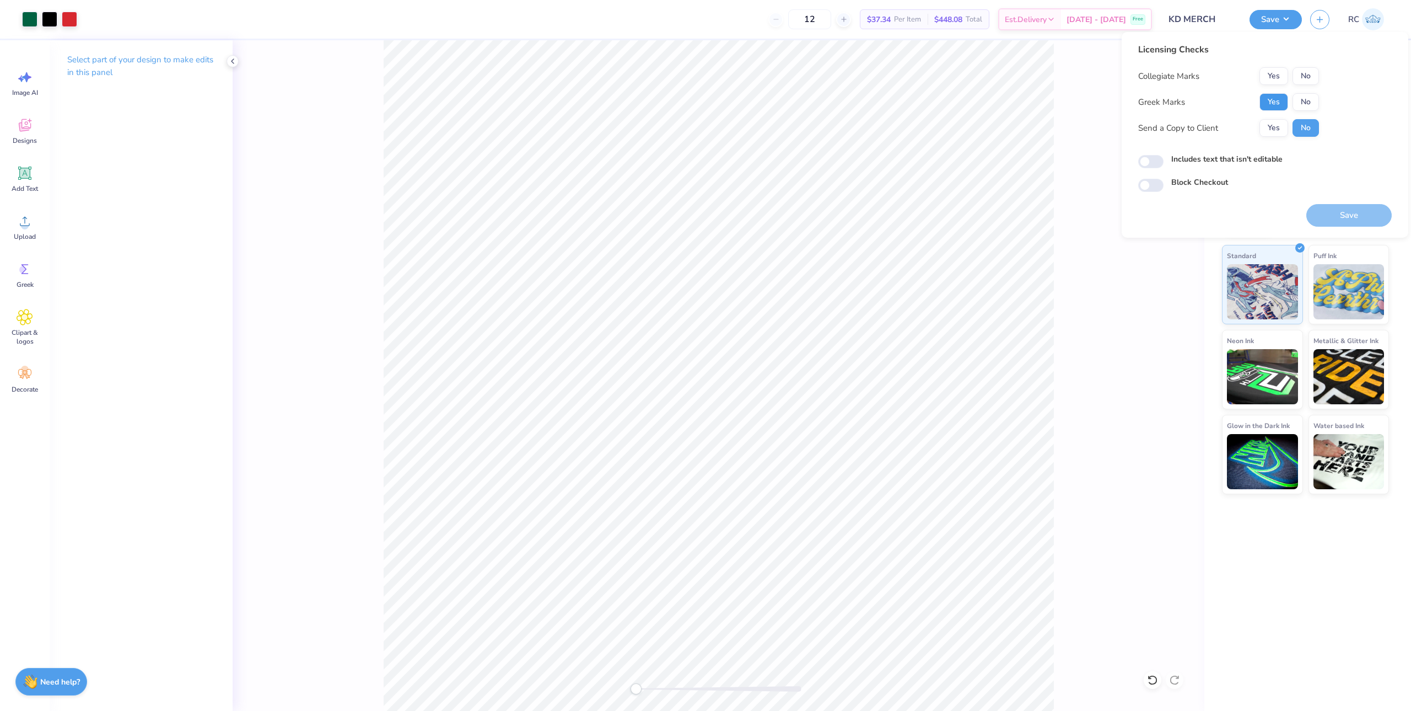
click at [1269, 100] on button "Yes" at bounding box center [1274, 102] width 29 height 18
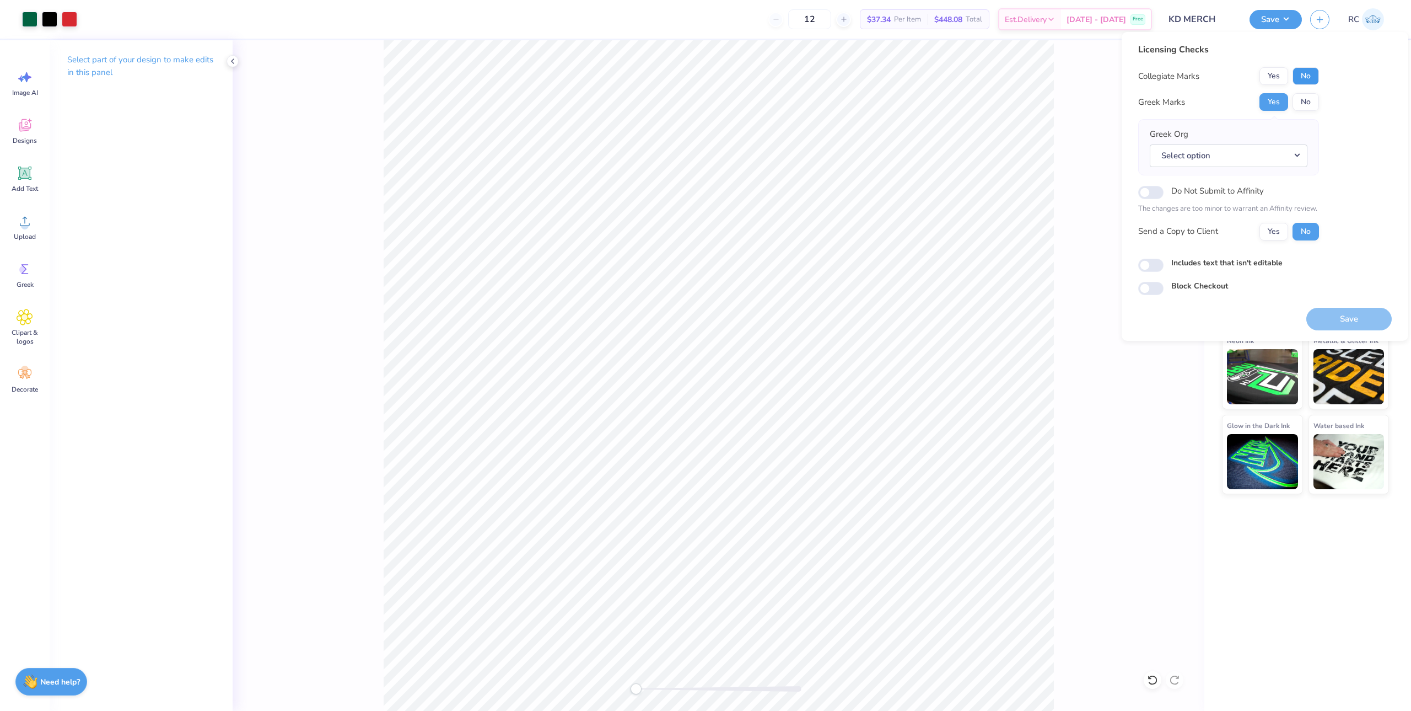
click at [1311, 75] on button "No" at bounding box center [1306, 76] width 26 height 18
click at [1270, 227] on button "Yes" at bounding box center [1274, 232] width 29 height 18
click at [1211, 159] on button "Select option" at bounding box center [1229, 155] width 158 height 23
click at [1206, 289] on link "Kappa Delta" at bounding box center [1228, 291] width 149 height 18
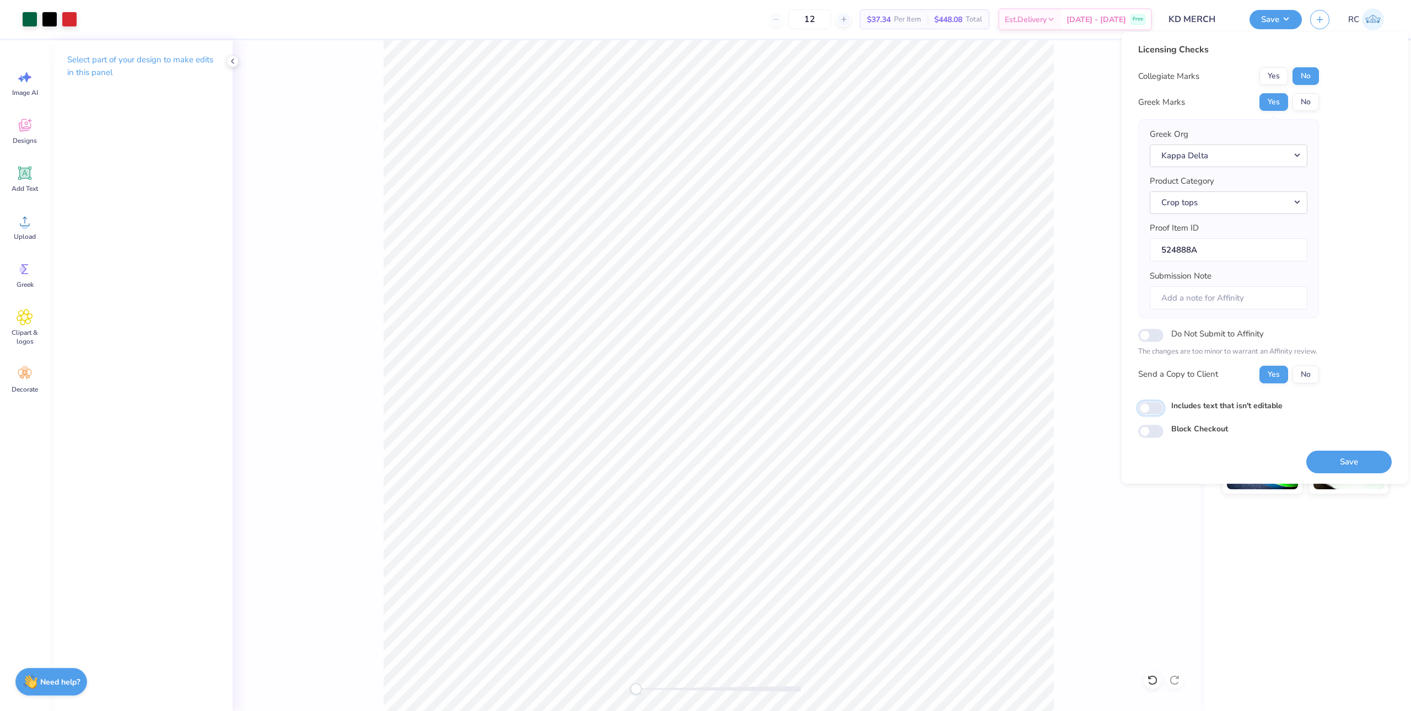
click at [1154, 408] on input "Includes text that isn't editable" at bounding box center [1150, 407] width 25 height 13
checkbox input "true"
click at [1334, 460] on button "Save" at bounding box center [1348, 461] width 85 height 23
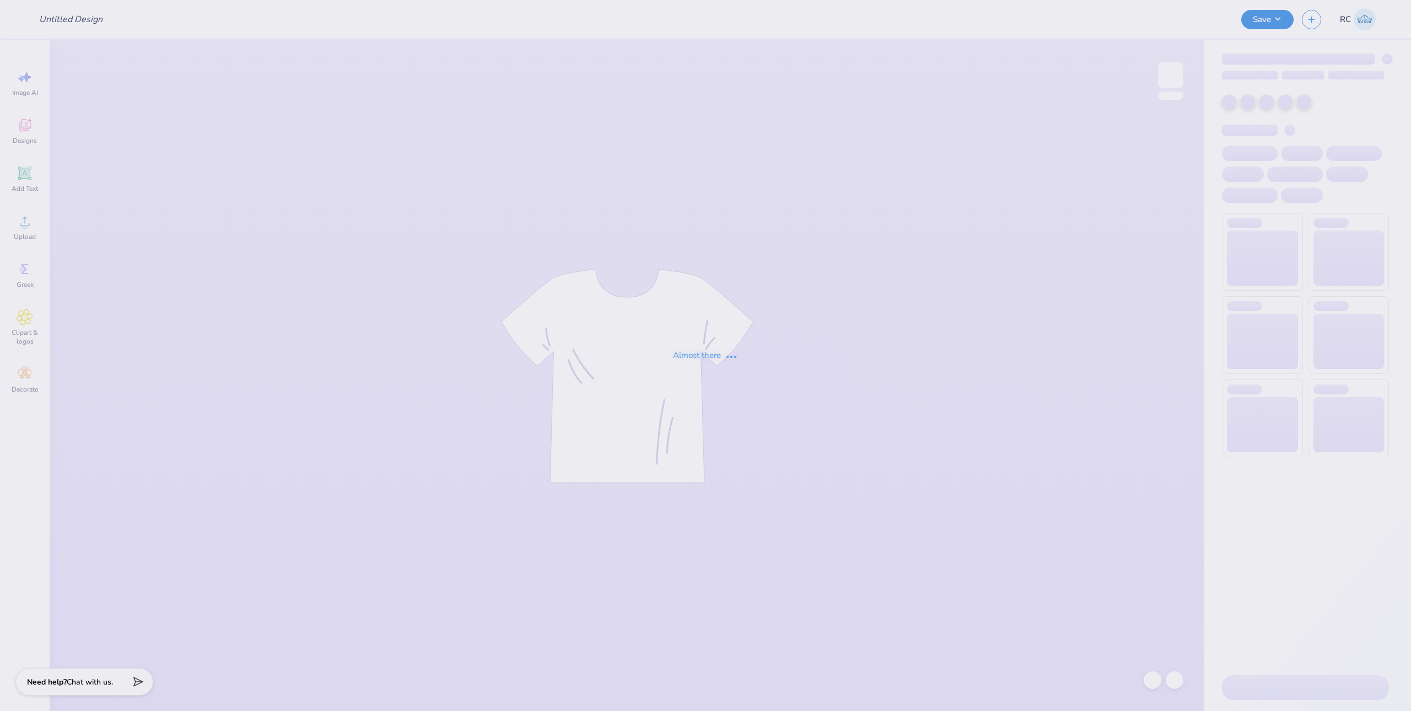
type input "fall 2025 (1)"
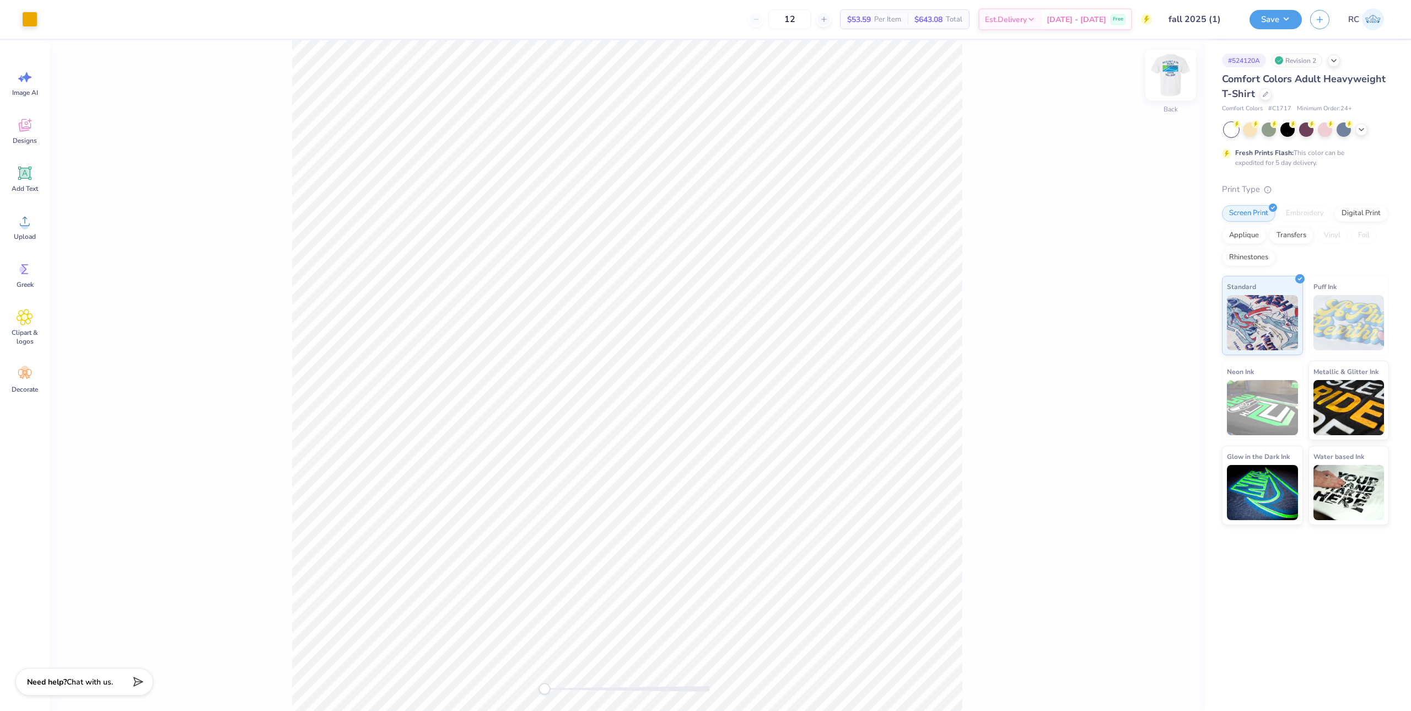
click at [1164, 80] on img at bounding box center [1171, 75] width 44 height 44
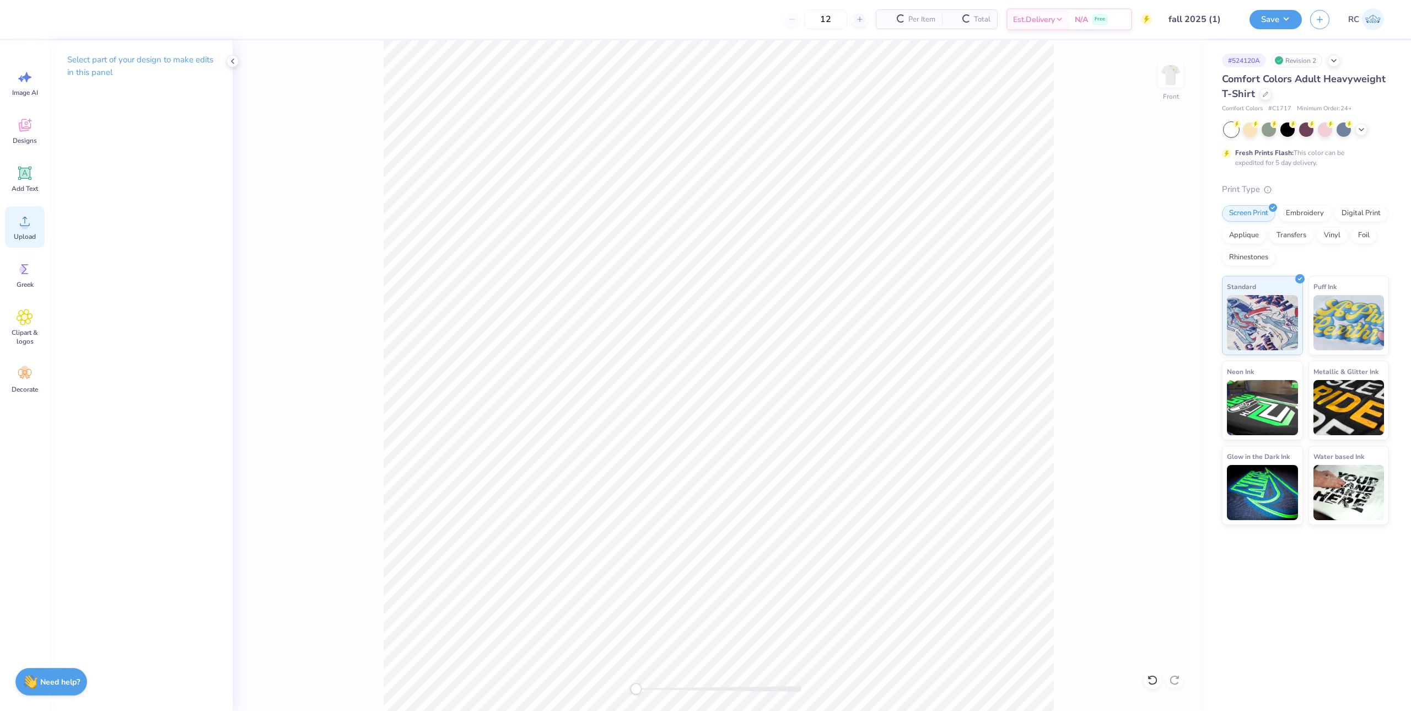
click at [27, 240] on span "Upload" at bounding box center [25, 236] width 22 height 9
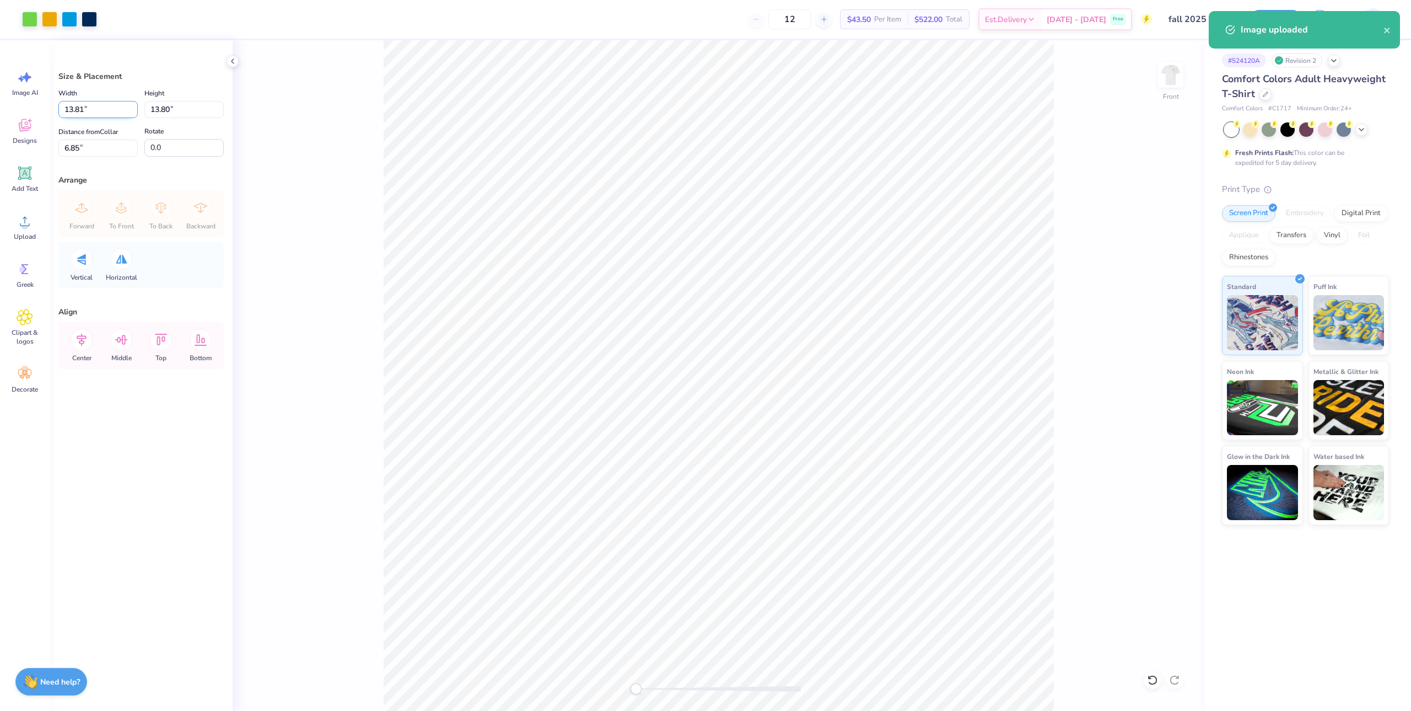
click at [121, 111] on input "13.81" at bounding box center [97, 109] width 79 height 17
type input "11.00"
type input "10.99"
type input "3"
click at [381, 453] on div "Front" at bounding box center [719, 375] width 972 height 670
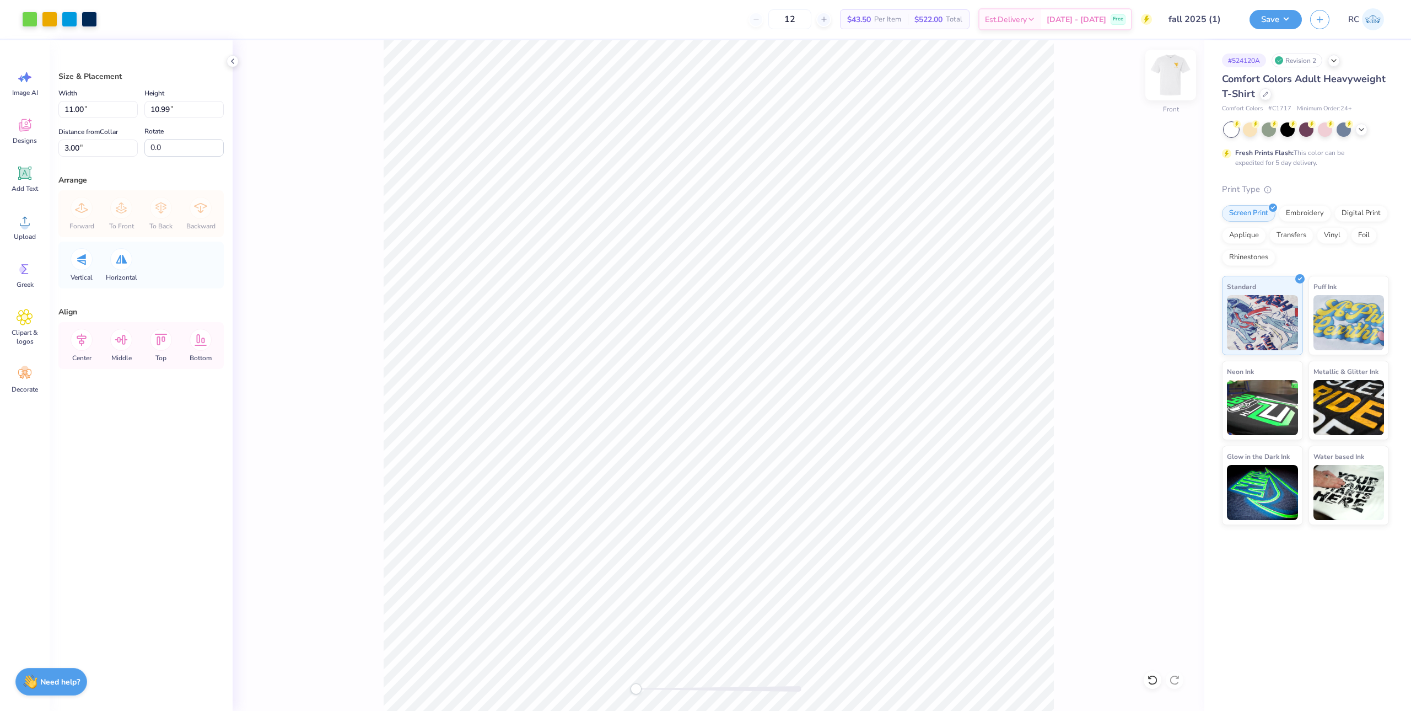
click at [1177, 73] on img at bounding box center [1171, 75] width 44 height 44
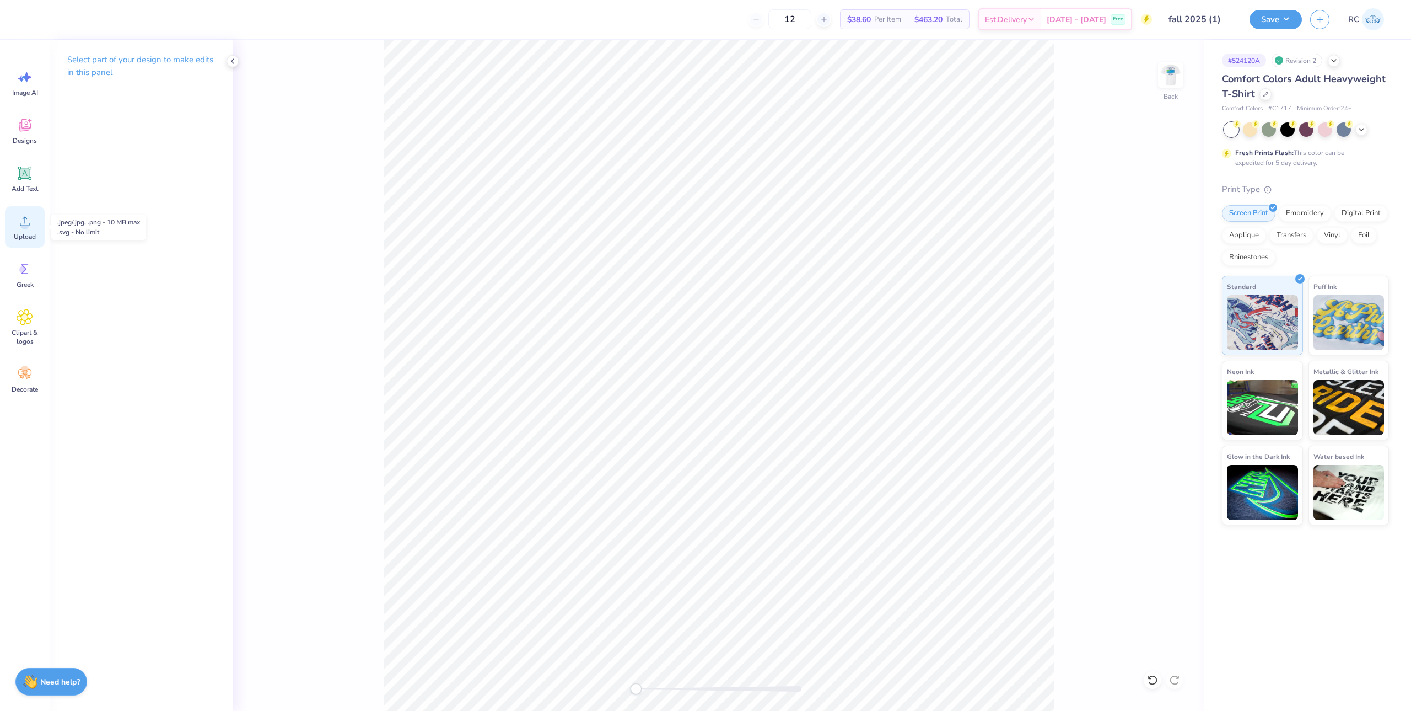
click at [23, 233] on span "Upload" at bounding box center [25, 236] width 22 height 9
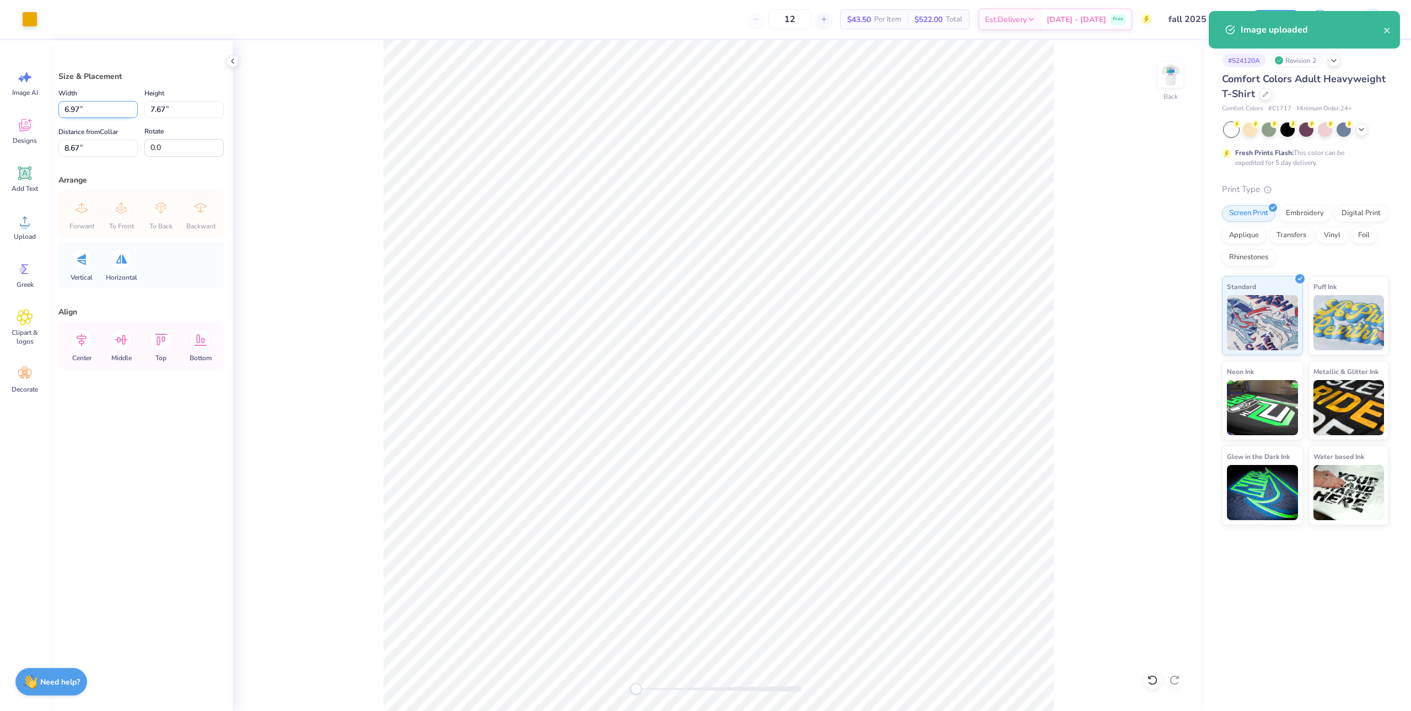
click at [92, 114] on input "6.97" at bounding box center [97, 109] width 79 height 17
type input "3.50"
type input "3.85"
type input "3"
click at [175, 118] on div "Width 3.50 3.50 " Height 3.85 3.85 " Distance from Collar 3 3 " Rotate 0.0" at bounding box center [140, 122] width 165 height 70
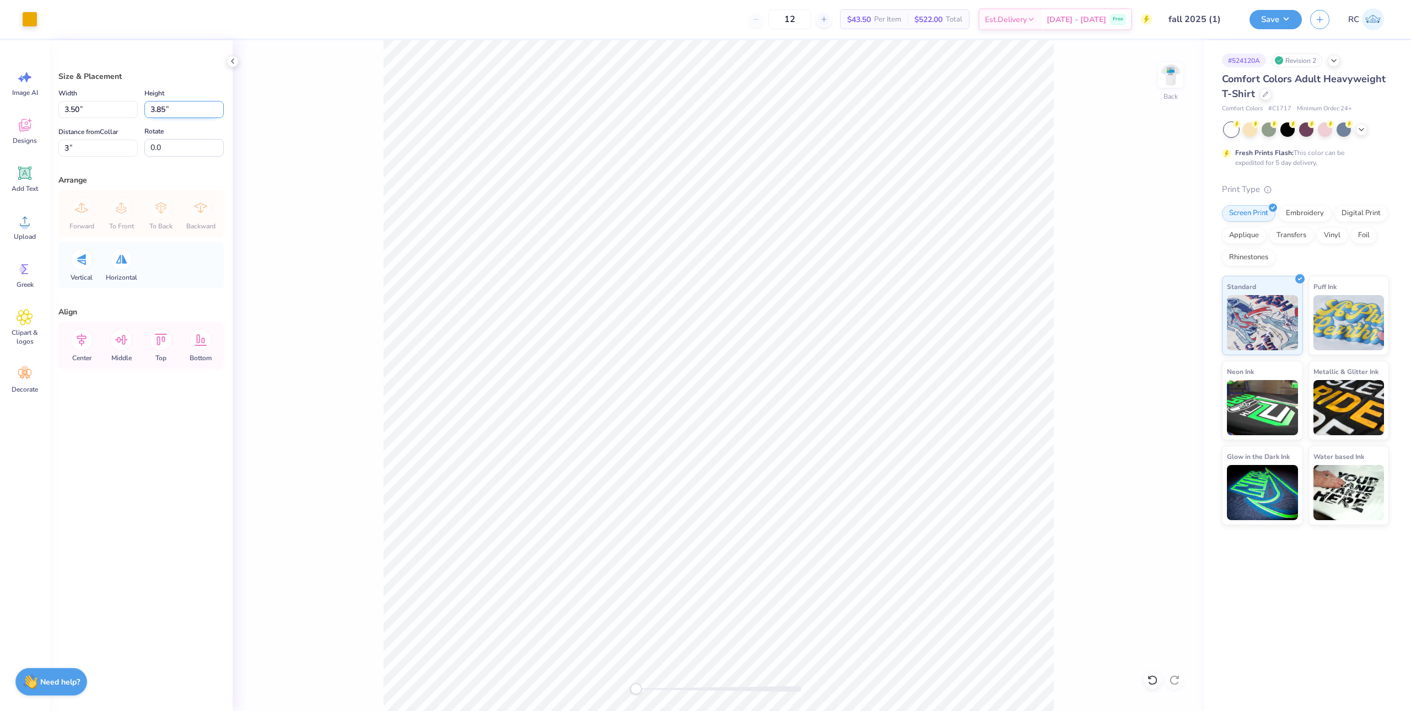
click at [180, 110] on input "3.85" at bounding box center [183, 109] width 79 height 17
type input "3.5"
type input "3.18"
type input "3.50"
type input "3"
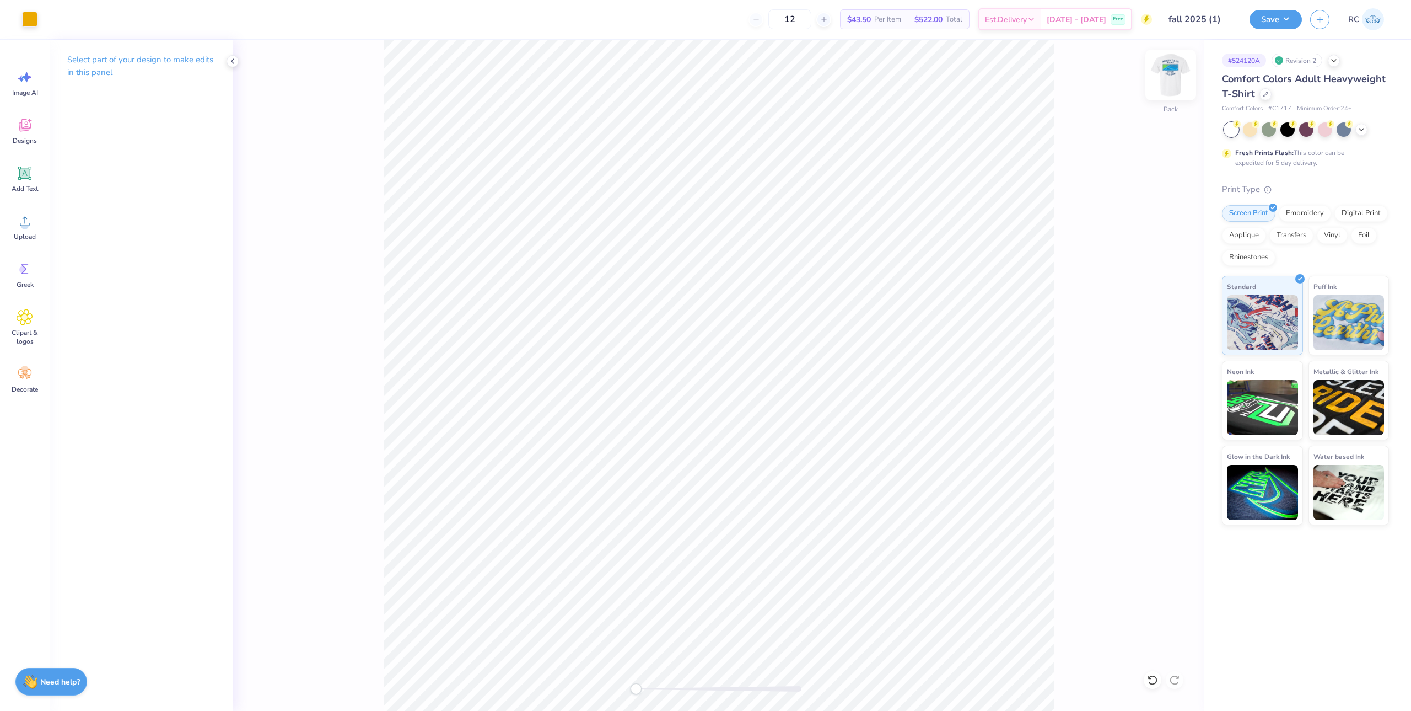
click at [1158, 69] on div at bounding box center [1170, 75] width 51 height 51
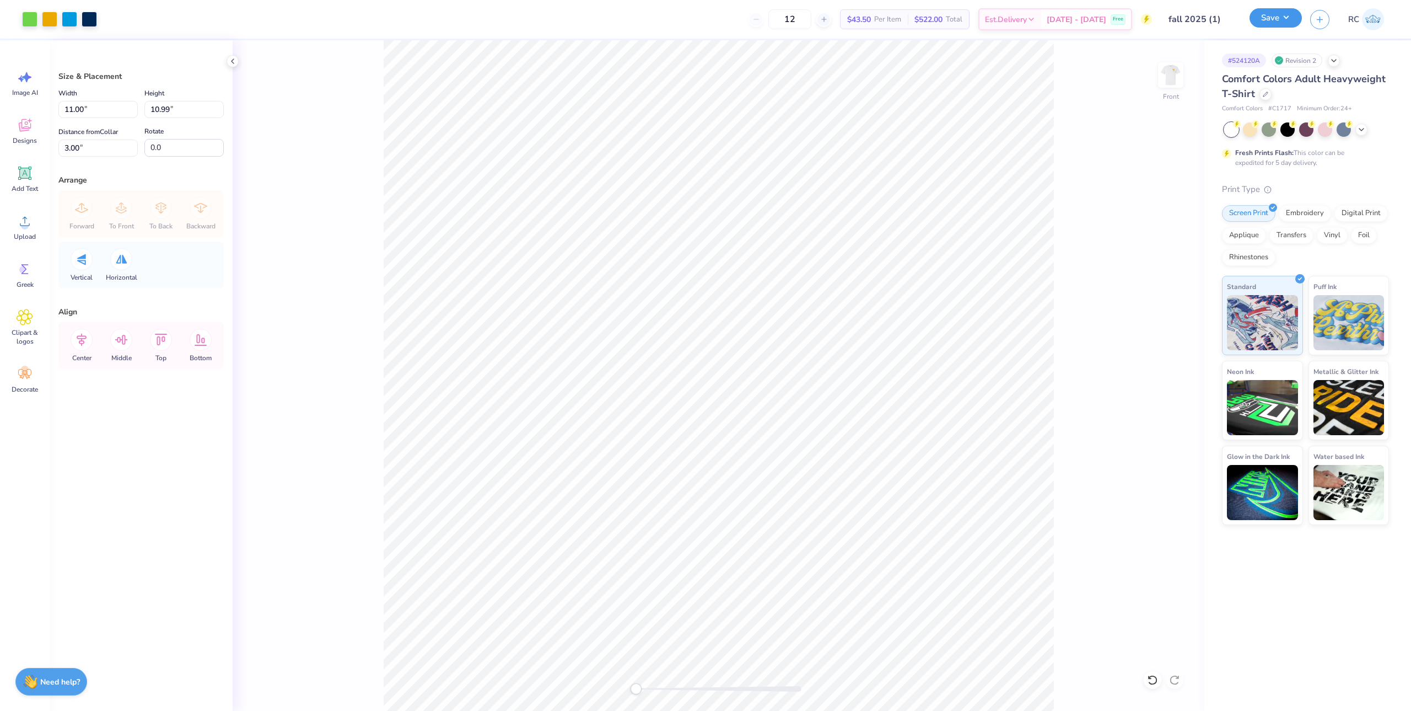
click at [1285, 15] on button "Save" at bounding box center [1276, 17] width 52 height 19
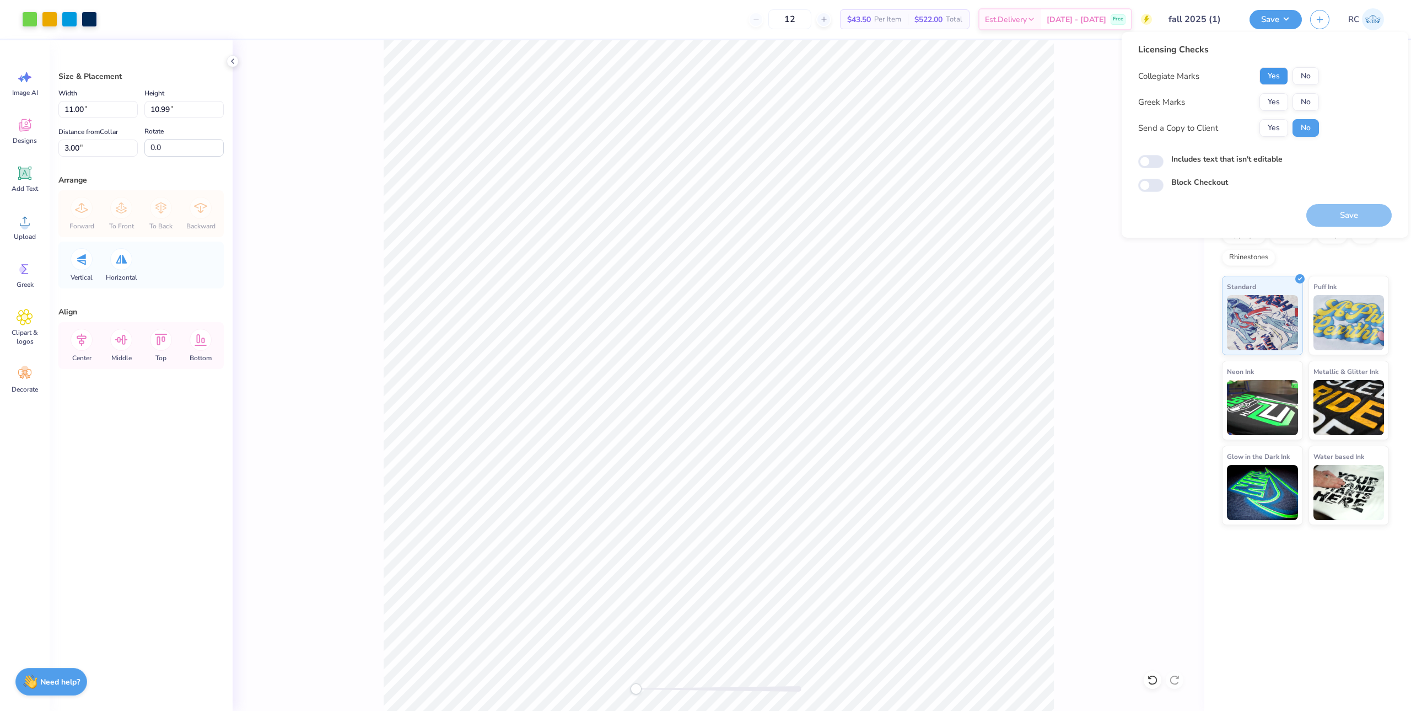
click at [1281, 81] on button "Yes" at bounding box center [1274, 76] width 29 height 18
click at [1304, 99] on button "No" at bounding box center [1306, 102] width 26 height 18
click at [1281, 132] on button "Yes" at bounding box center [1274, 128] width 29 height 18
click at [1146, 163] on input "Includes text that isn't editable" at bounding box center [1150, 161] width 25 height 13
checkbox input "true"
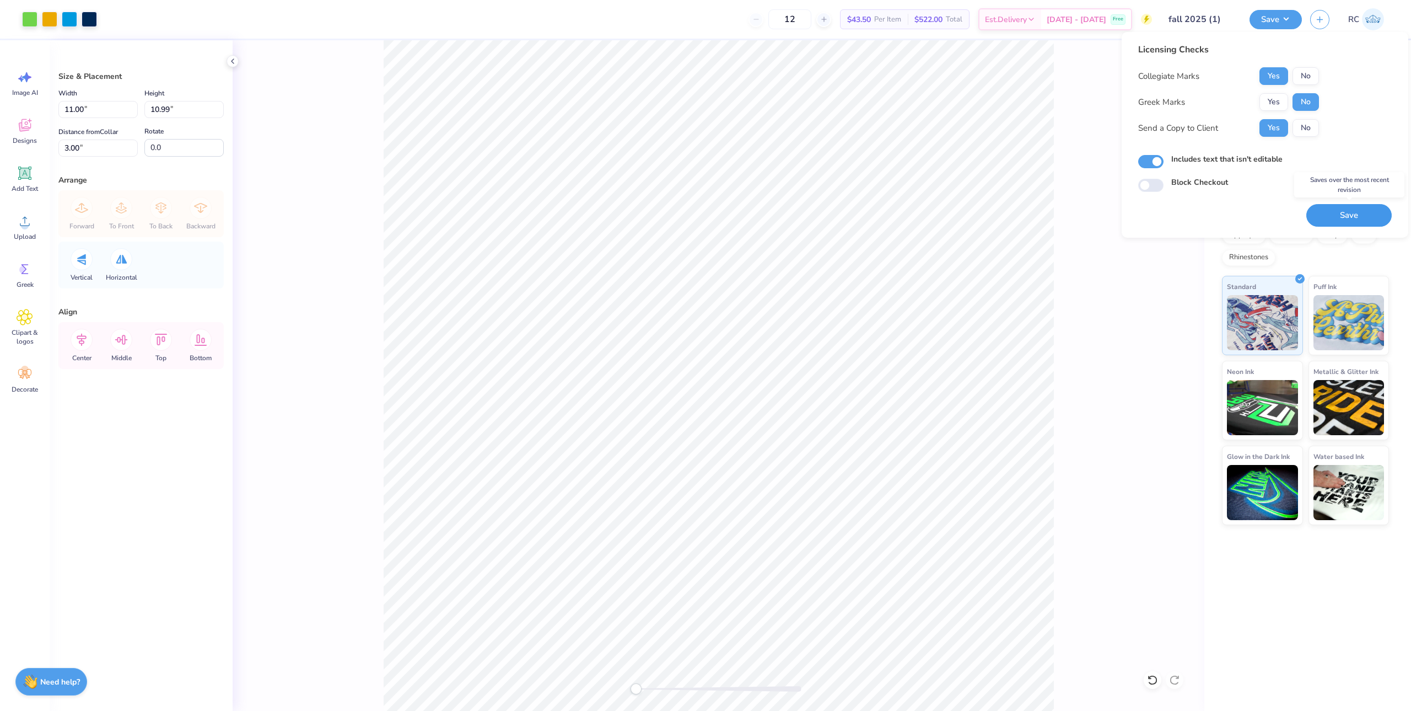
click at [1341, 222] on button "Save" at bounding box center [1348, 215] width 85 height 23
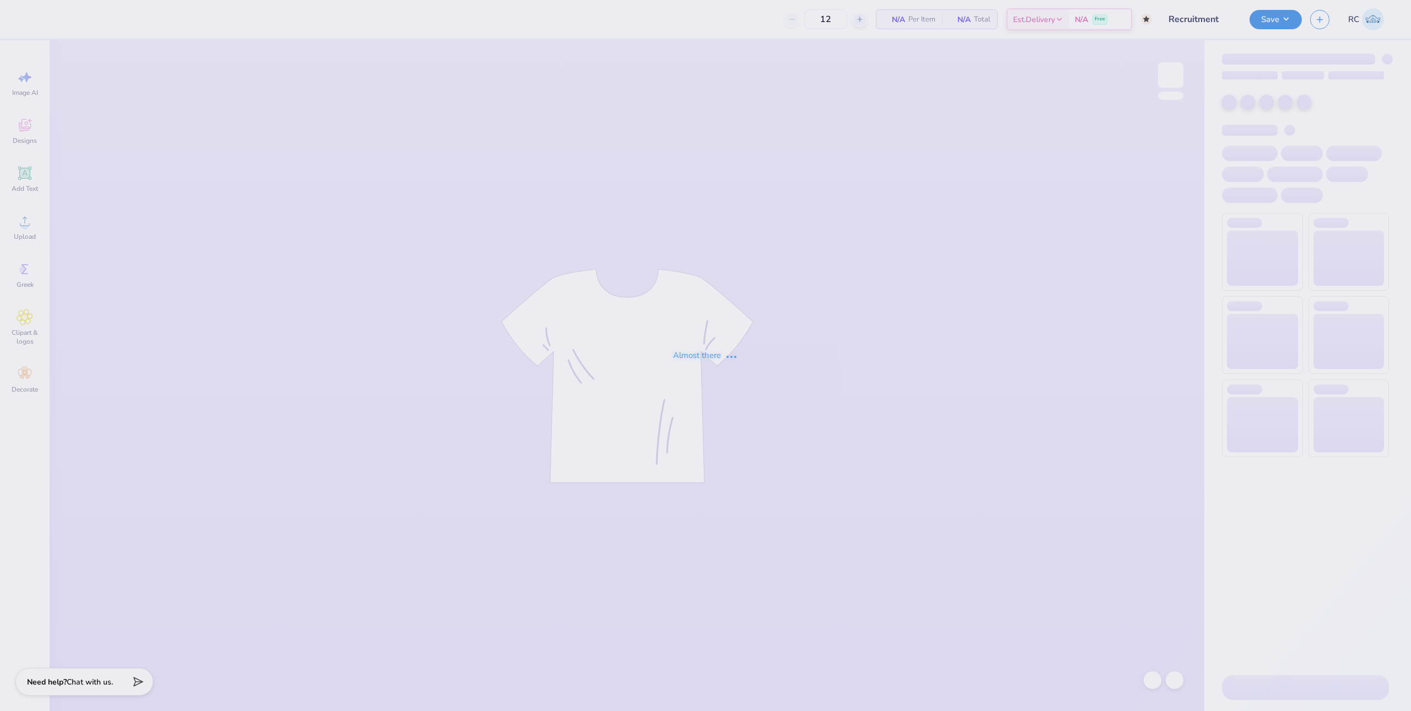
type input "50"
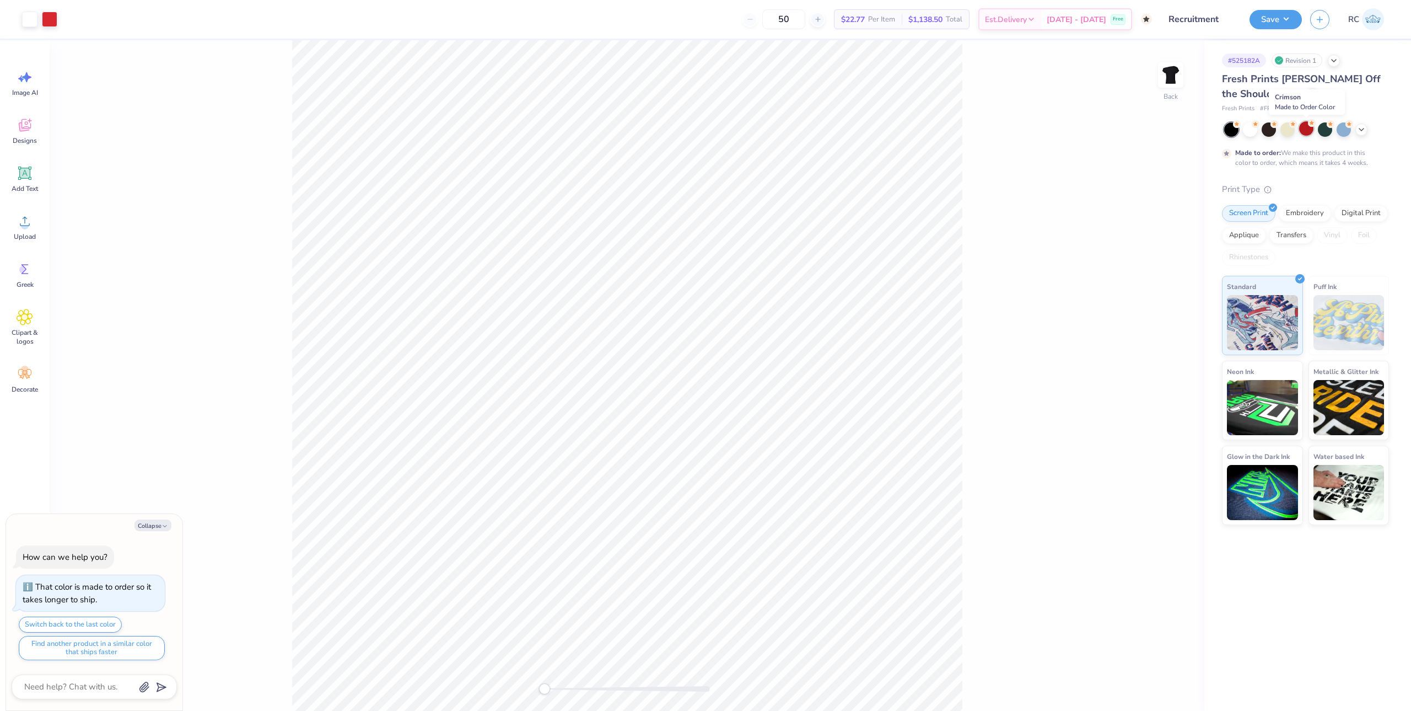
click at [1308, 131] on div at bounding box center [1306, 128] width 14 height 14
click at [1365, 132] on icon at bounding box center [1361, 128] width 9 height 9
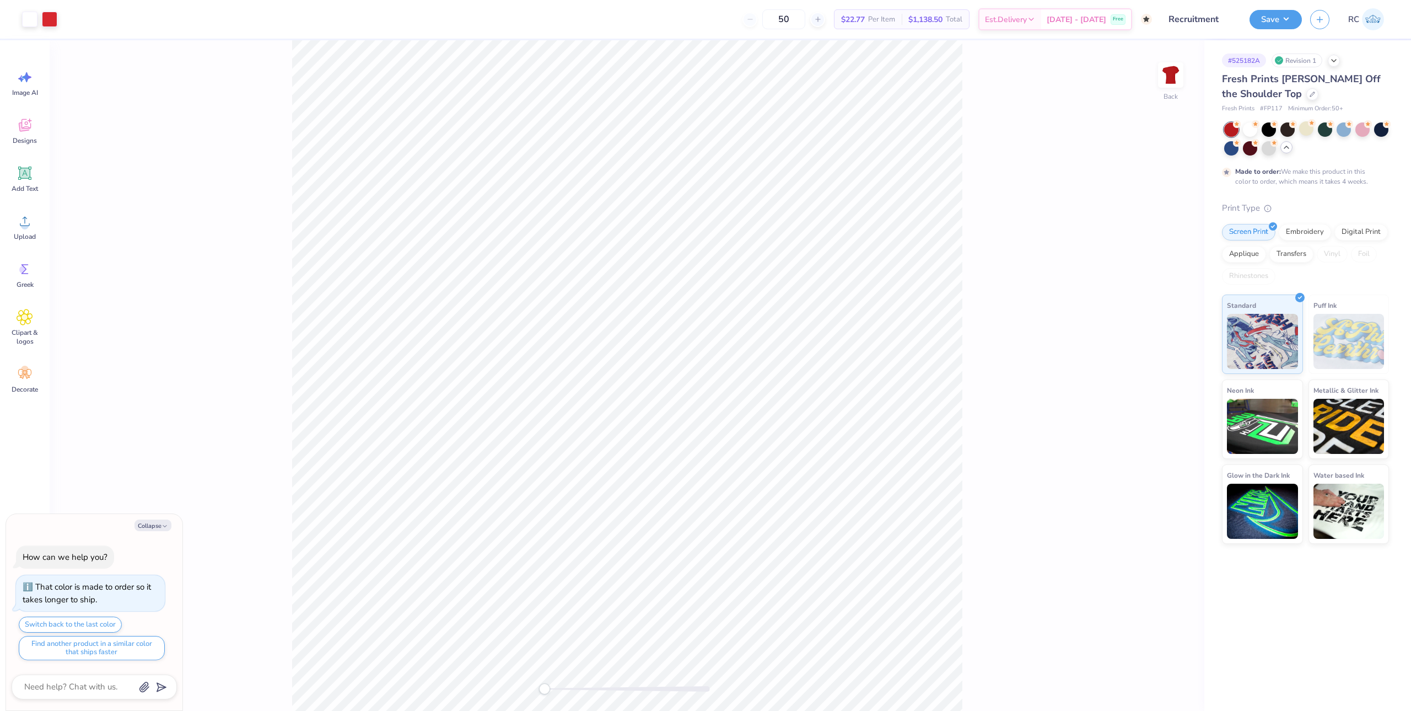
click at [1041, 350] on div "Back" at bounding box center [627, 375] width 1155 height 670
click at [35, 229] on div "Upload" at bounding box center [25, 226] width 40 height 41
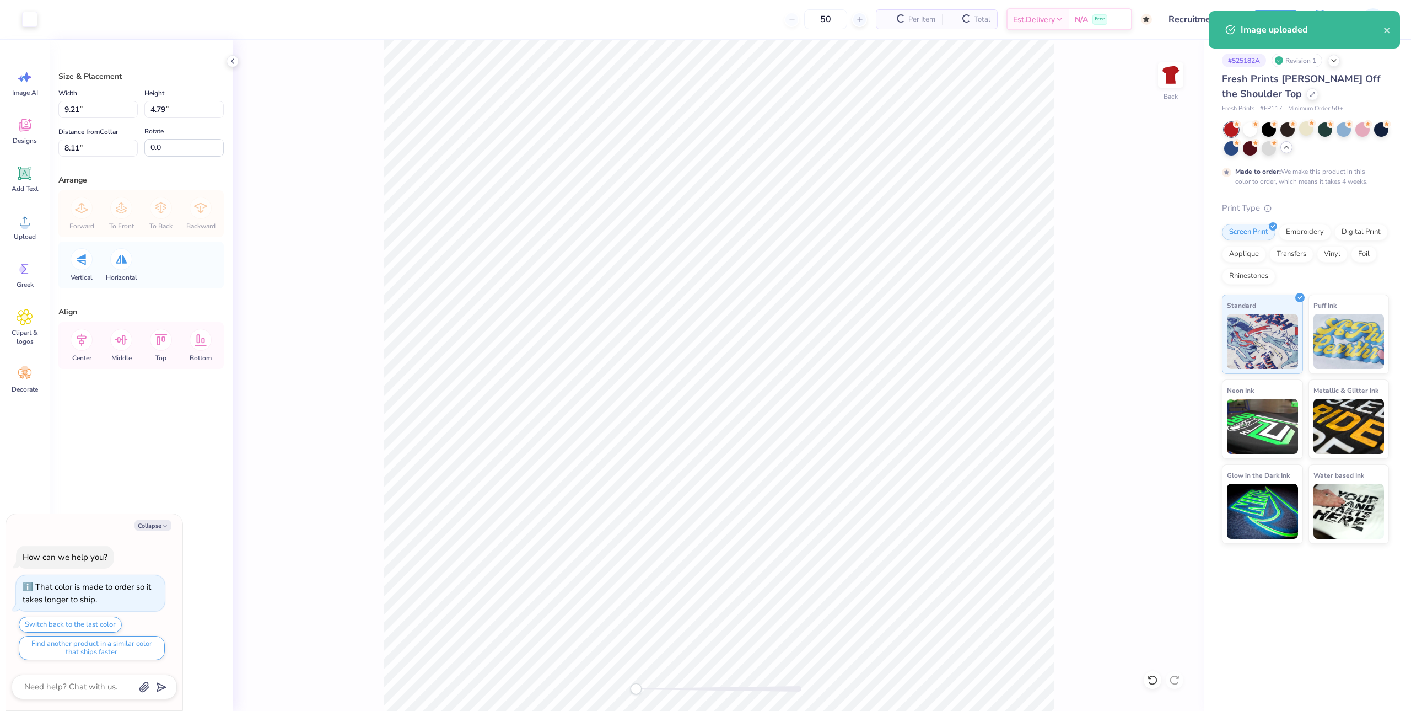
type textarea "x"
click at [95, 119] on div "Width 9.21 9.21 " Height 4.79 4.79 " Distance from Collar 8.11 8.11 " Rotate 0.0" at bounding box center [140, 122] width 165 height 70
click at [96, 119] on div "Width 9.21 9.21 " Height 4.79 4.79 " Distance from Collar 8.11 8.11 " Rotate 0.0" at bounding box center [140, 122] width 165 height 70
click at [96, 116] on input "9.21" at bounding box center [97, 109] width 79 height 17
type input "10"
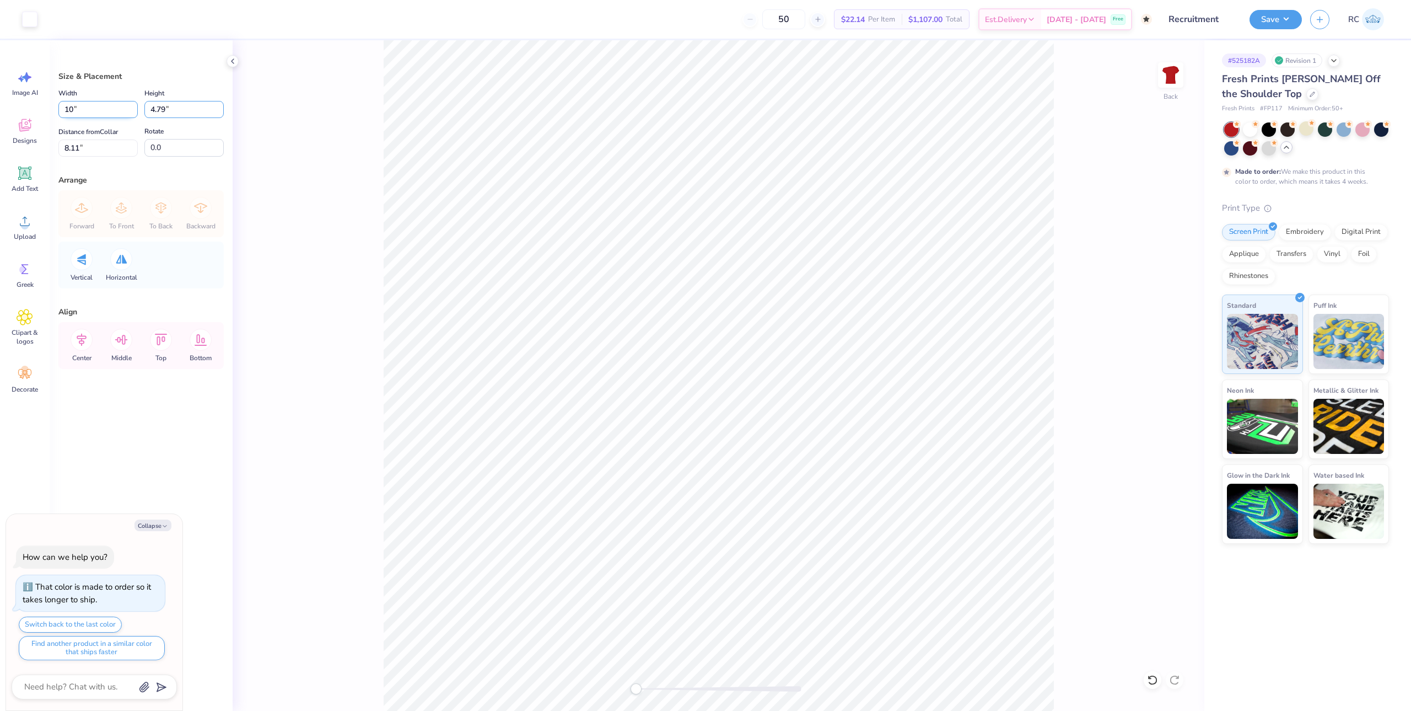
type input "5.20"
type textarea "x"
type input "10.00"
type input "3"
click at [1265, 21] on button "Save" at bounding box center [1276, 17] width 52 height 19
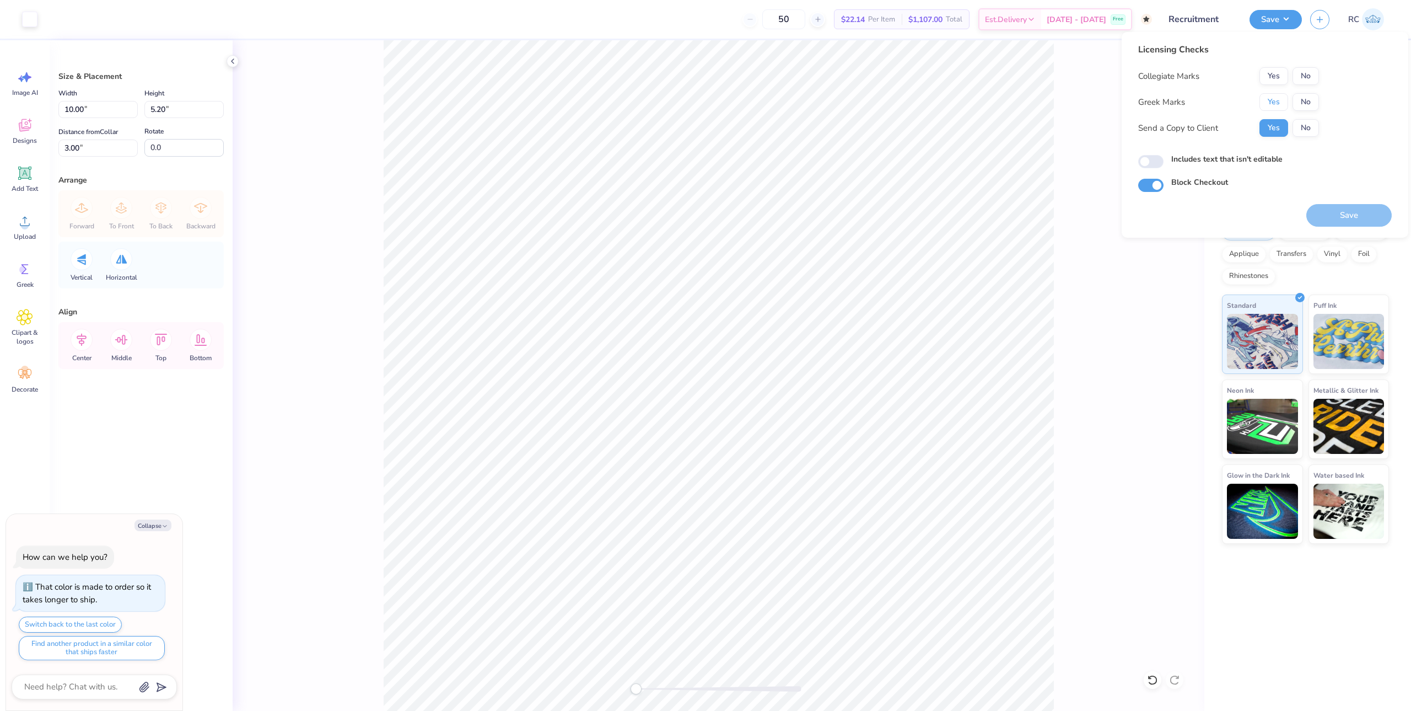
drag, startPoint x: 1268, startPoint y: 108, endPoint x: 1312, endPoint y: 86, distance: 49.3
click at [1268, 108] on button "Yes" at bounding box center [1274, 102] width 29 height 18
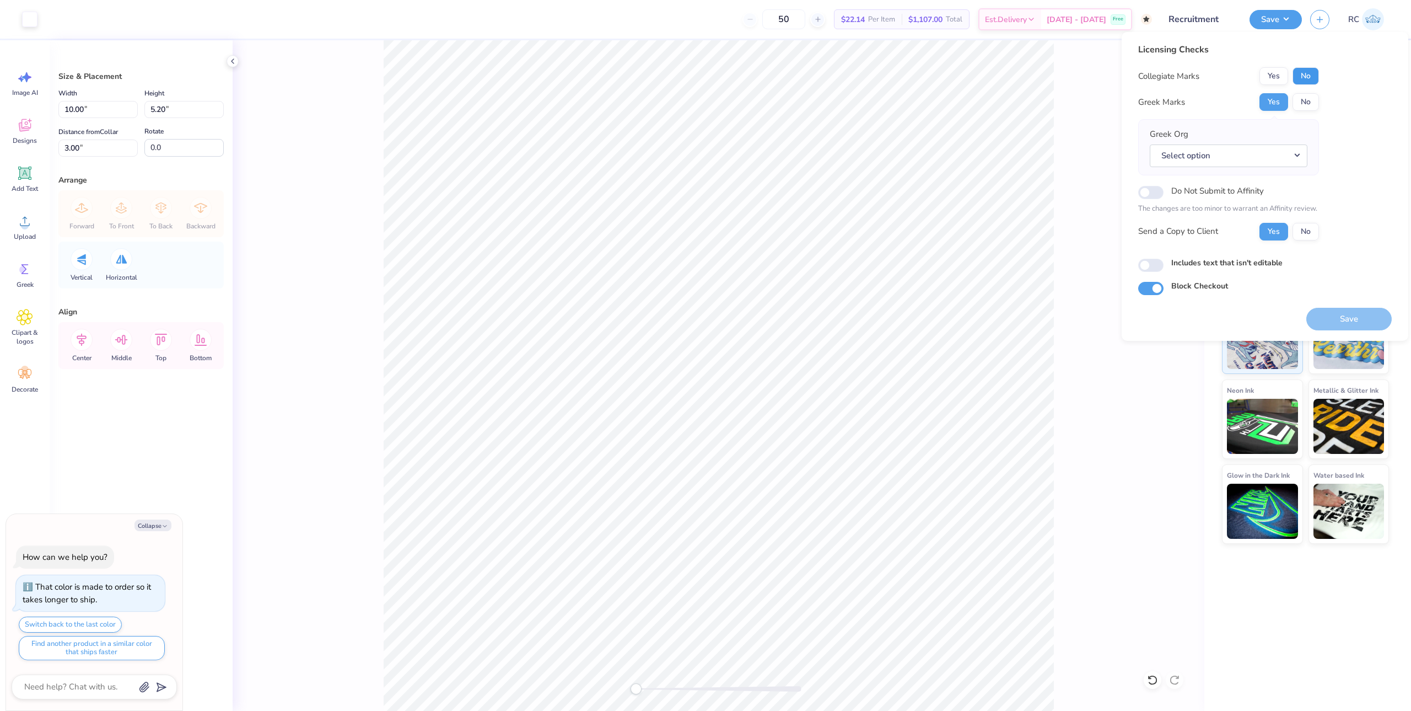
click at [1315, 79] on button "No" at bounding box center [1306, 76] width 26 height 18
click at [1285, 164] on button "Select option" at bounding box center [1229, 155] width 158 height 23
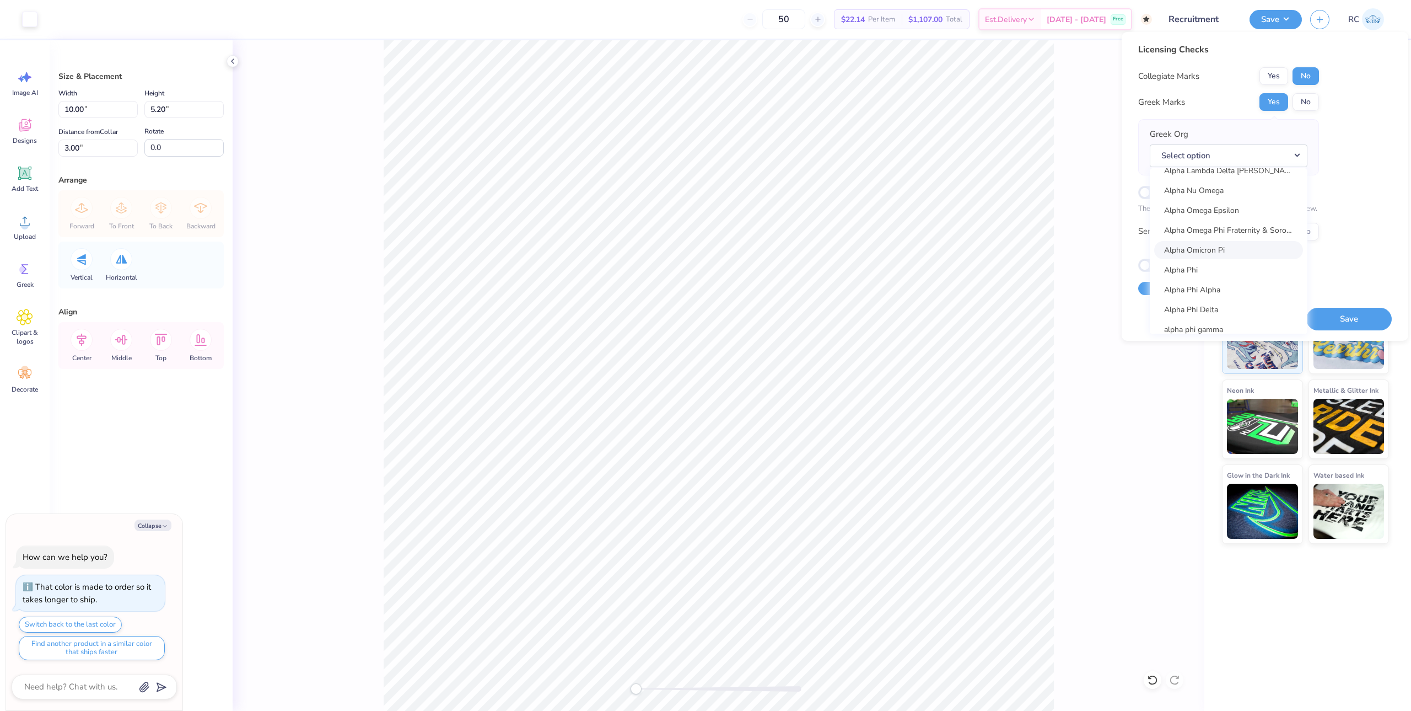
click at [1242, 251] on link "Alpha Omicron Pi" at bounding box center [1228, 250] width 149 height 18
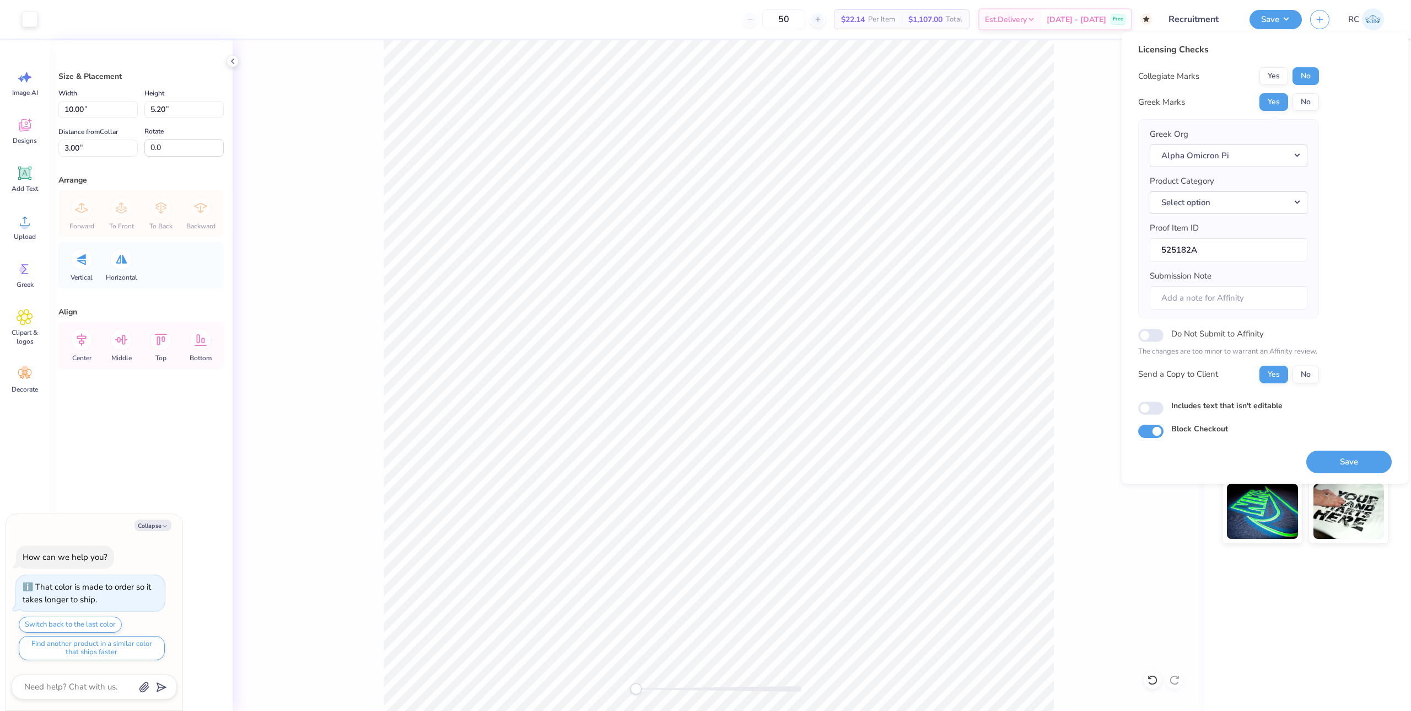
type textarea "x"
click at [1158, 400] on div "Includes text that isn't editable" at bounding box center [1265, 406] width 254 height 13
click at [1155, 406] on input "Includes text that isn't editable" at bounding box center [1150, 407] width 25 height 13
checkbox input "true"
click at [1350, 462] on button "Save" at bounding box center [1348, 461] width 85 height 23
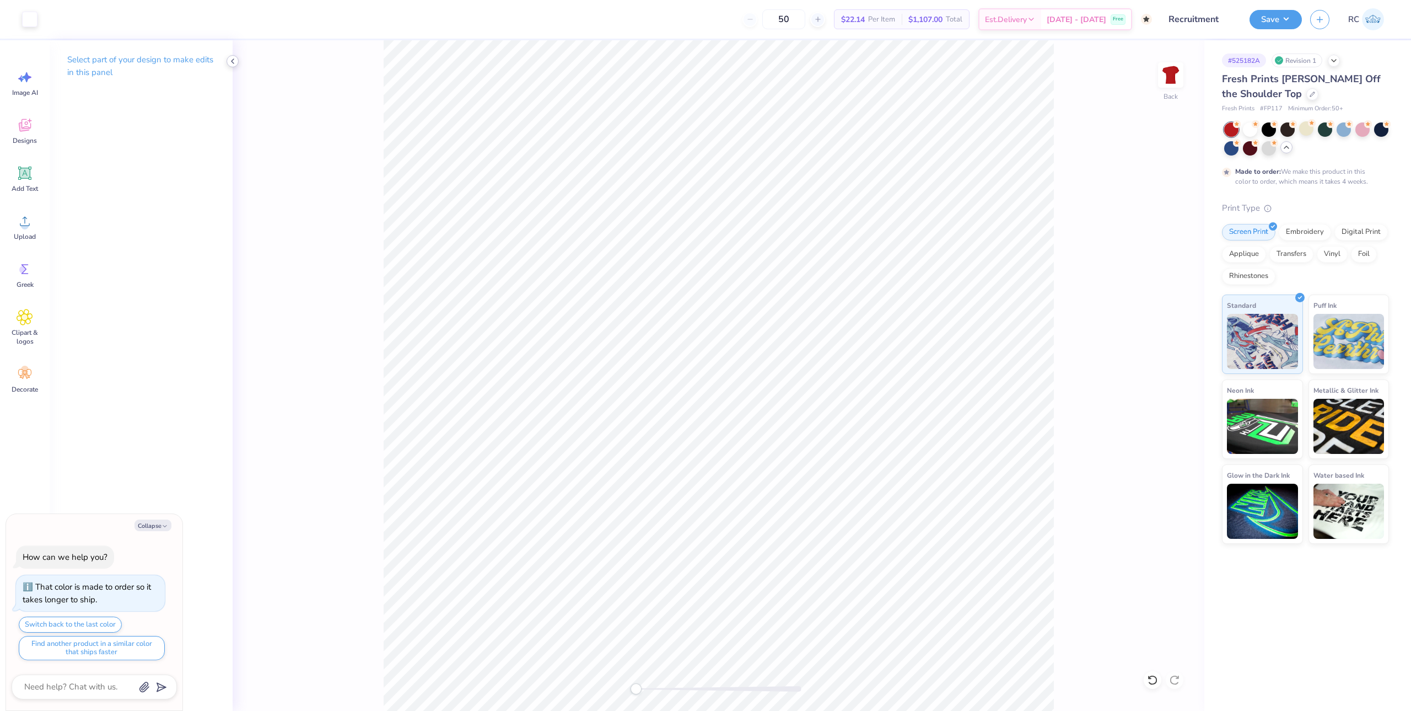
click at [235, 61] on icon at bounding box center [232, 61] width 9 height 9
type textarea "x"
